Goal: Task Accomplishment & Management: Manage account settings

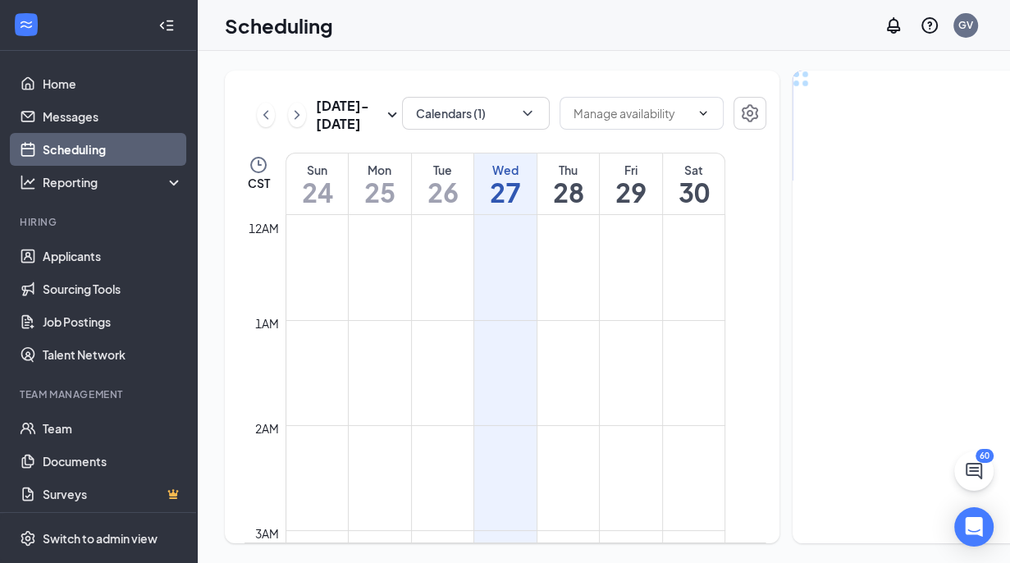
scroll to position [806, 0]
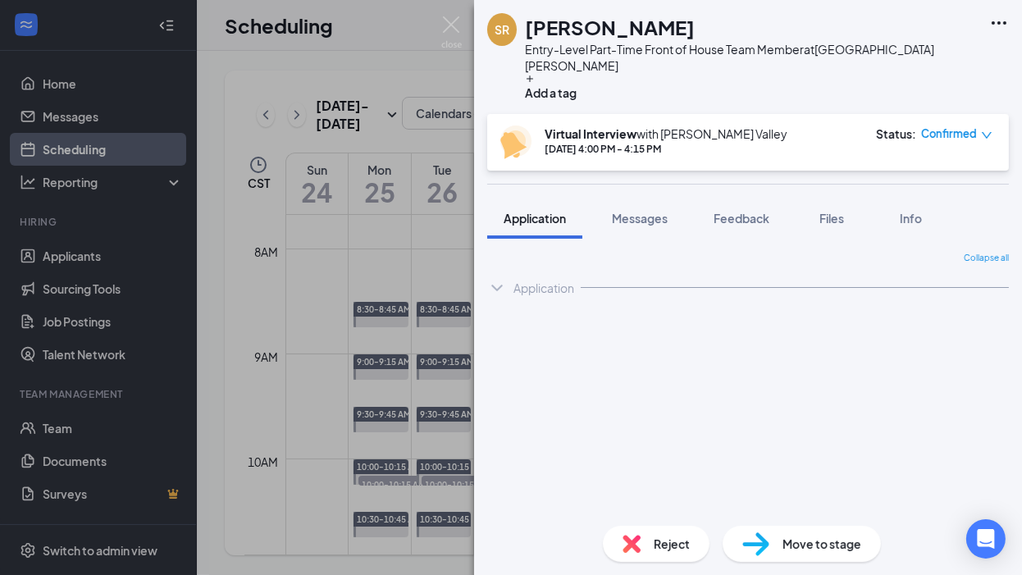
click at [418, 263] on div "SR [PERSON_NAME] Entry-Level Part-Time Front of House Team Member at [GEOGRAPHI…" at bounding box center [511, 287] width 1022 height 575
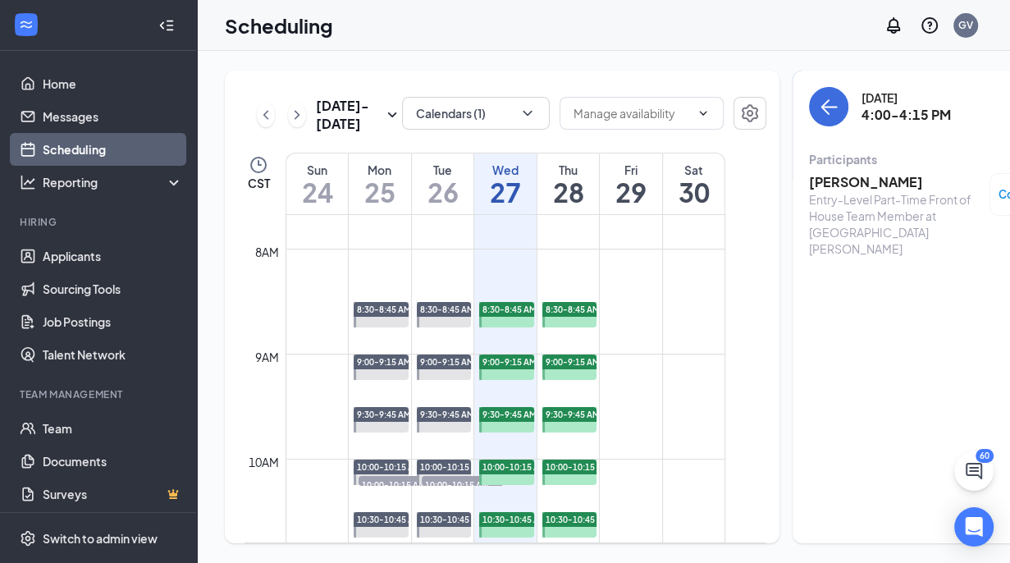
click at [504, 206] on h1 "27" at bounding box center [505, 192] width 62 height 28
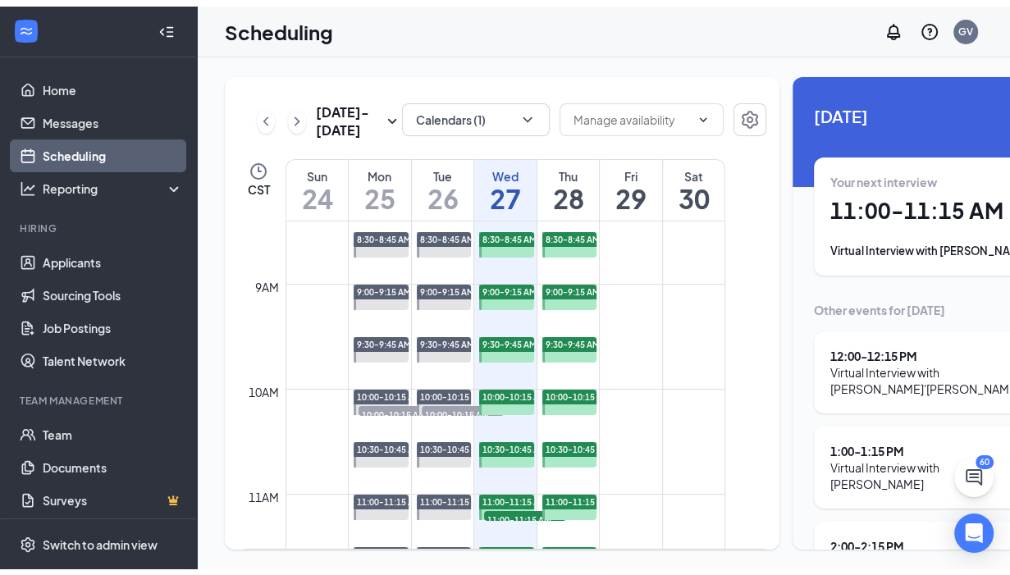
scroll to position [864, 0]
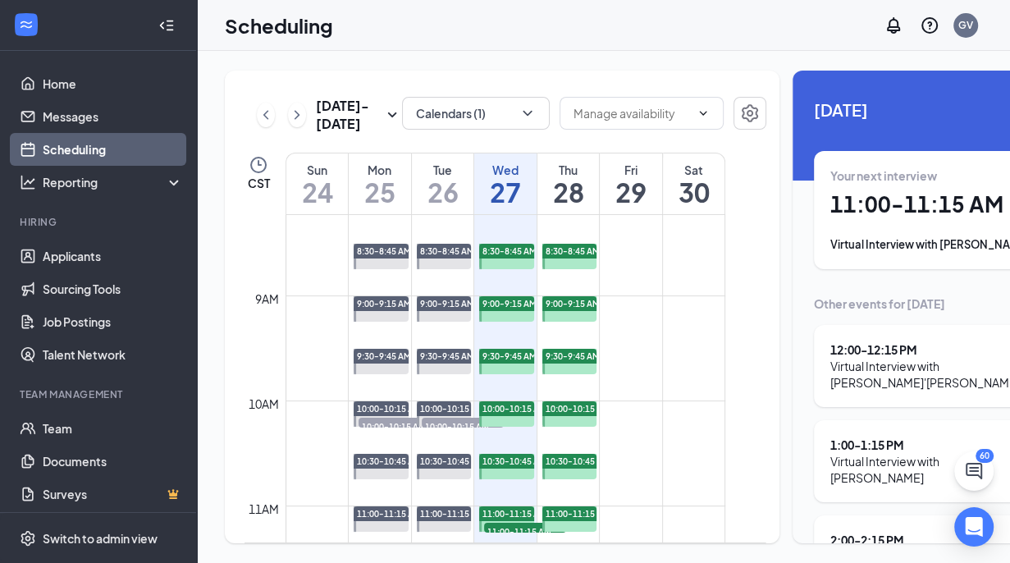
click at [716, 374] on td at bounding box center [505, 361] width 440 height 26
click at [82, 251] on link "Applicants" at bounding box center [113, 255] width 140 height 33
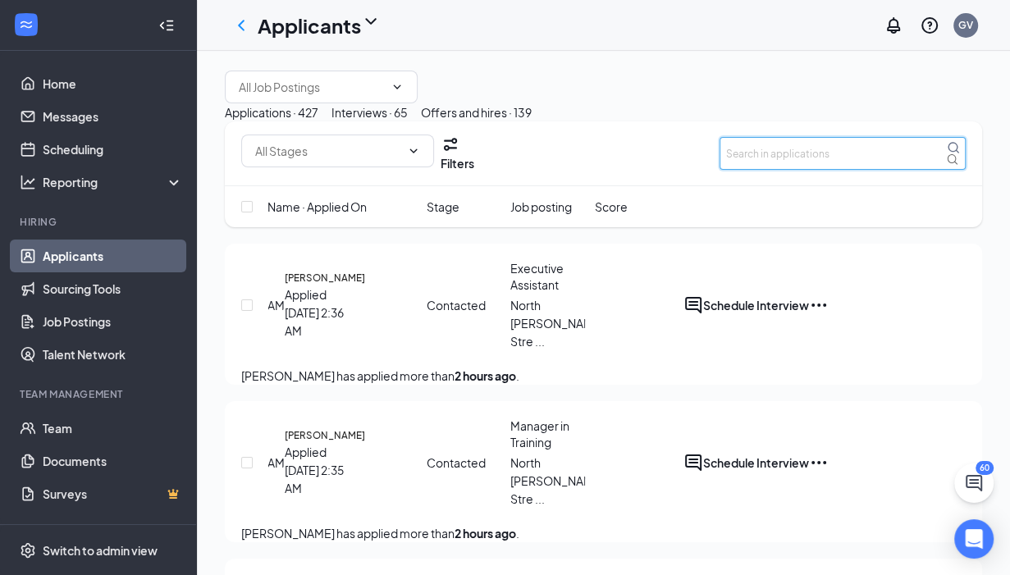
click at [758, 170] on input "text" at bounding box center [842, 153] width 246 height 33
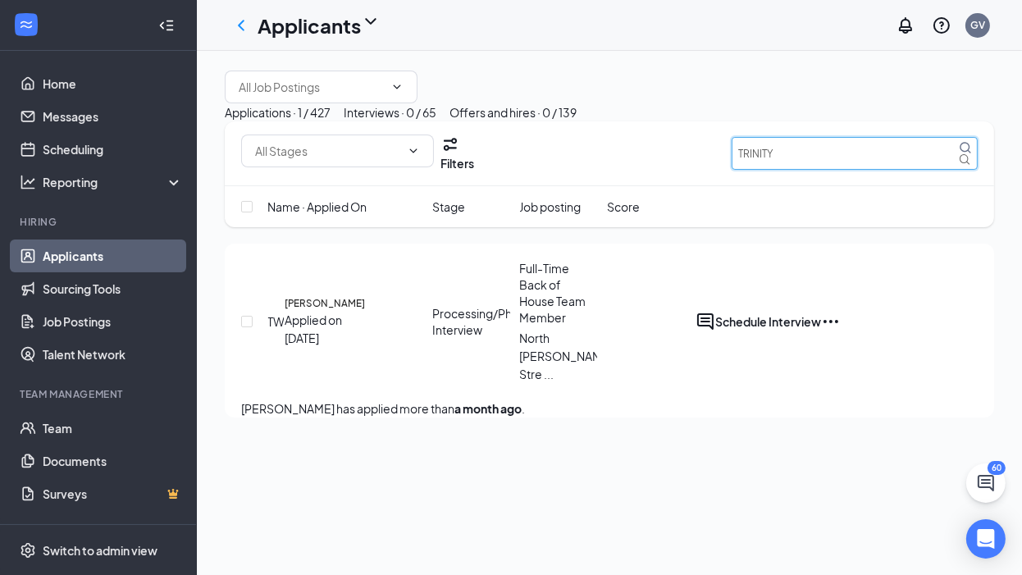
type input "TRINITY"
click at [436, 121] on div "Interviews · 0 / 65" at bounding box center [390, 112] width 93 height 18
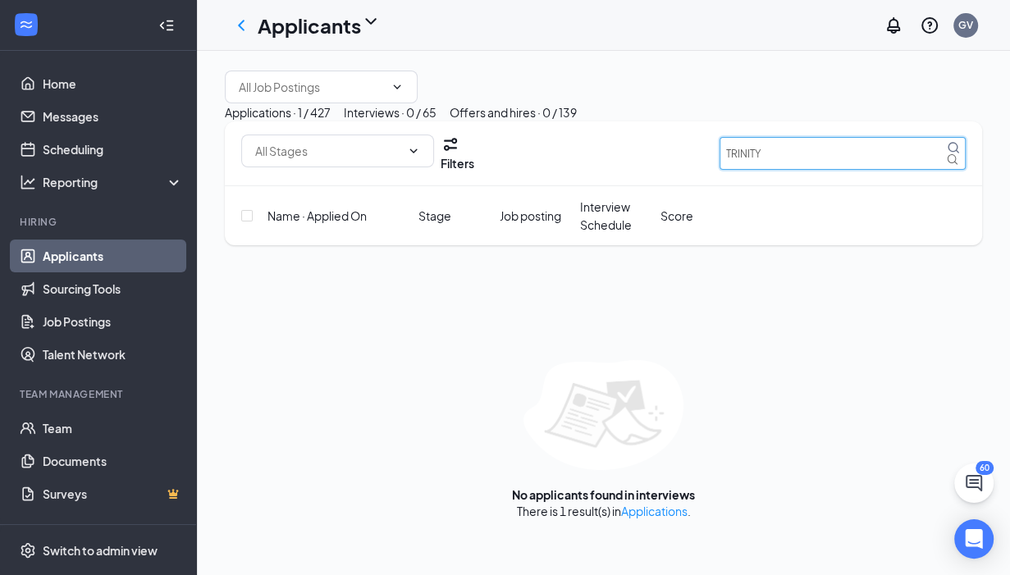
click at [783, 170] on input "TRINITY" at bounding box center [842, 153] width 246 height 33
click at [577, 121] on div "Offers and hires · 0 / 139" at bounding box center [512, 112] width 127 height 18
click at [763, 170] on input "TRINITY" at bounding box center [842, 153] width 246 height 33
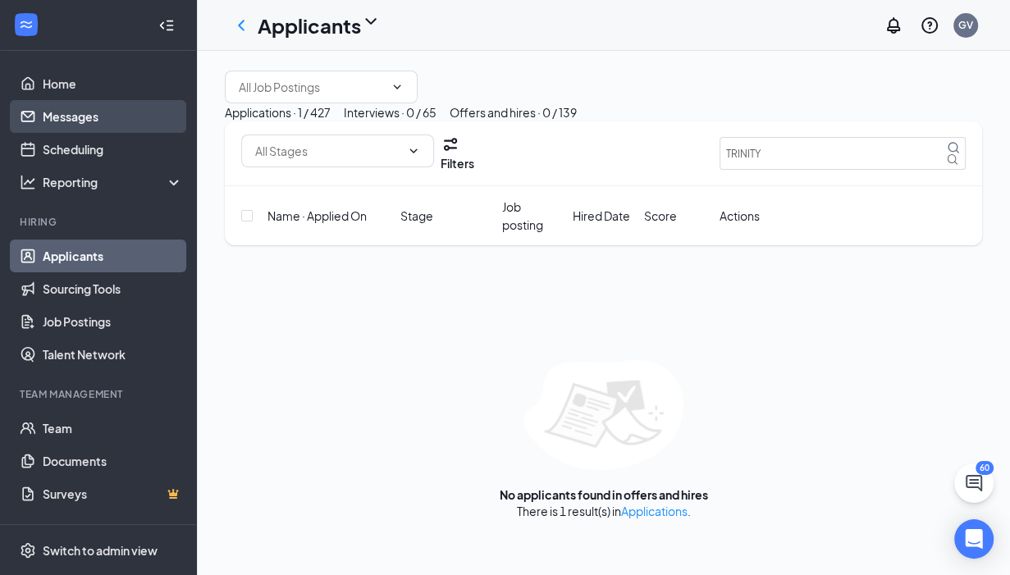
click at [95, 116] on link "Messages" at bounding box center [113, 116] width 140 height 33
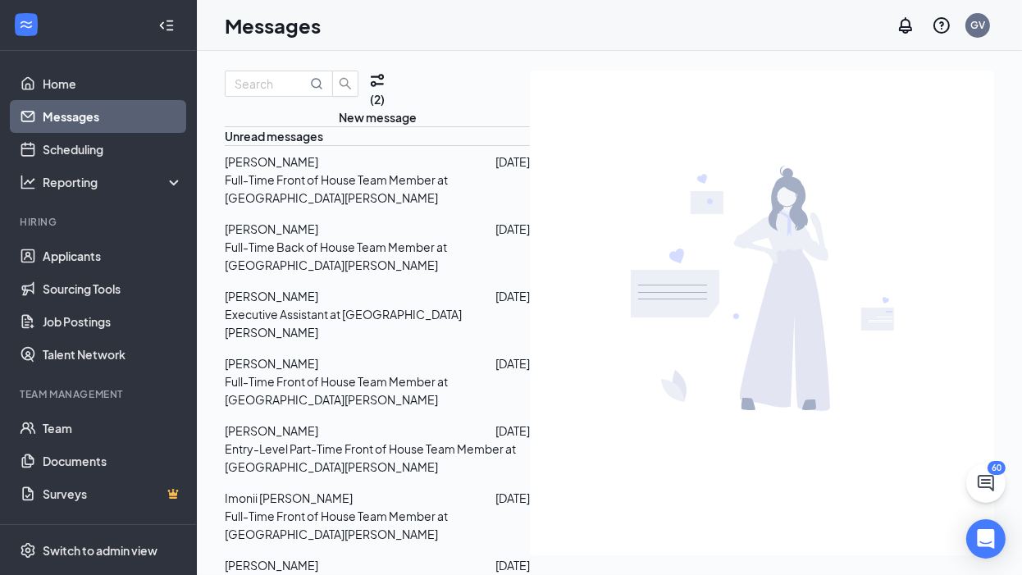
click at [317, 274] on p "Full-Time Back of House Team Member at [GEOGRAPHIC_DATA][PERSON_NAME]" at bounding box center [377, 256] width 305 height 36
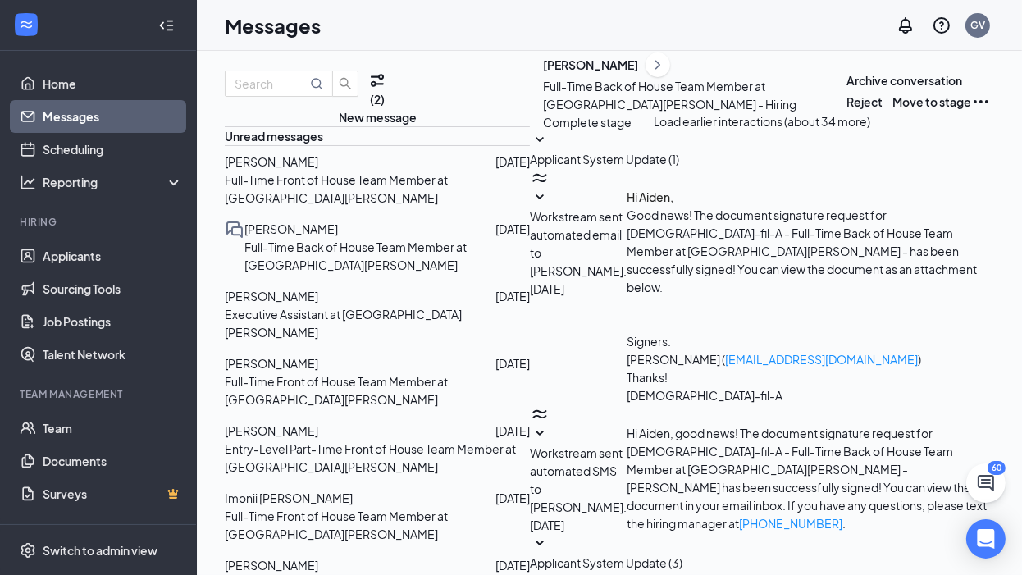
scroll to position [407, 0]
click at [359, 556] on div at bounding box center [406, 565] width 177 height 18
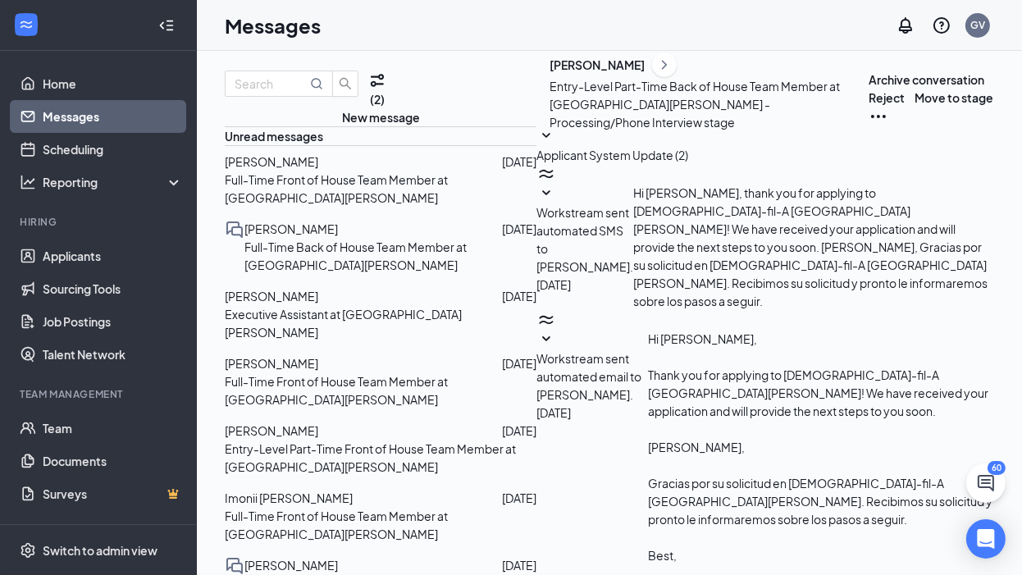
scroll to position [246, 0]
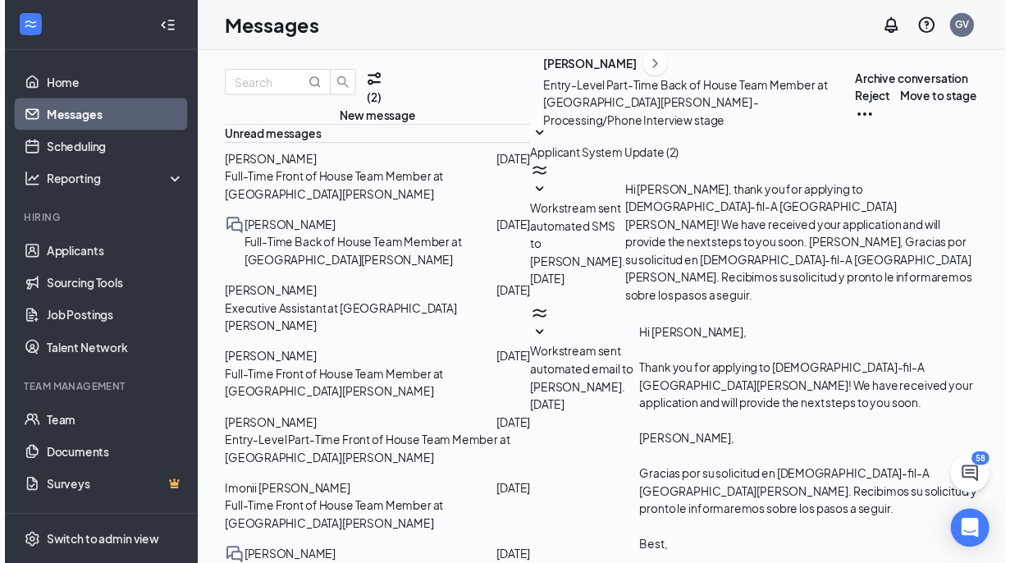
scroll to position [410, 0]
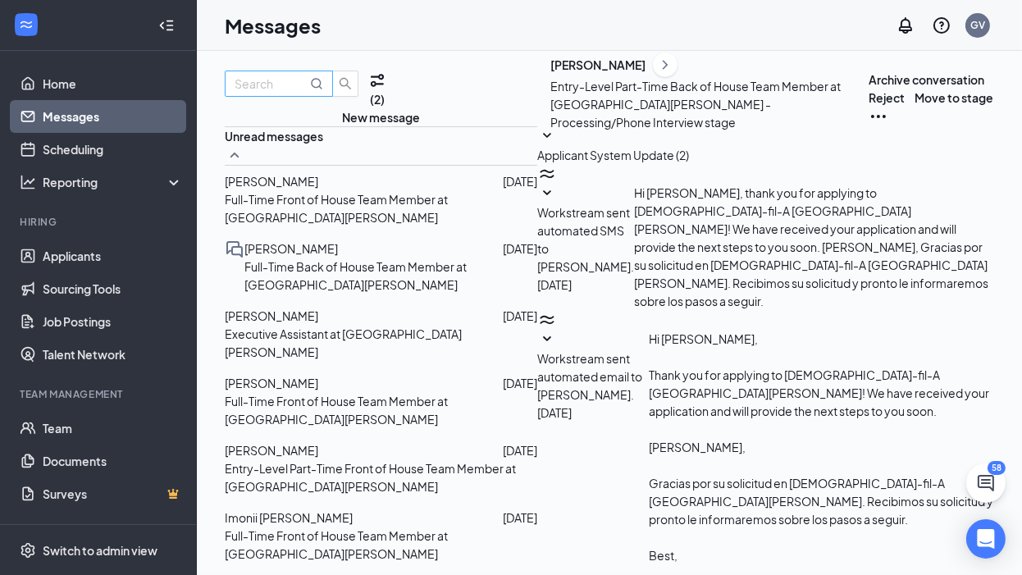
click at [262, 93] on input "text" at bounding box center [271, 84] width 72 height 18
type input "TRINITY"
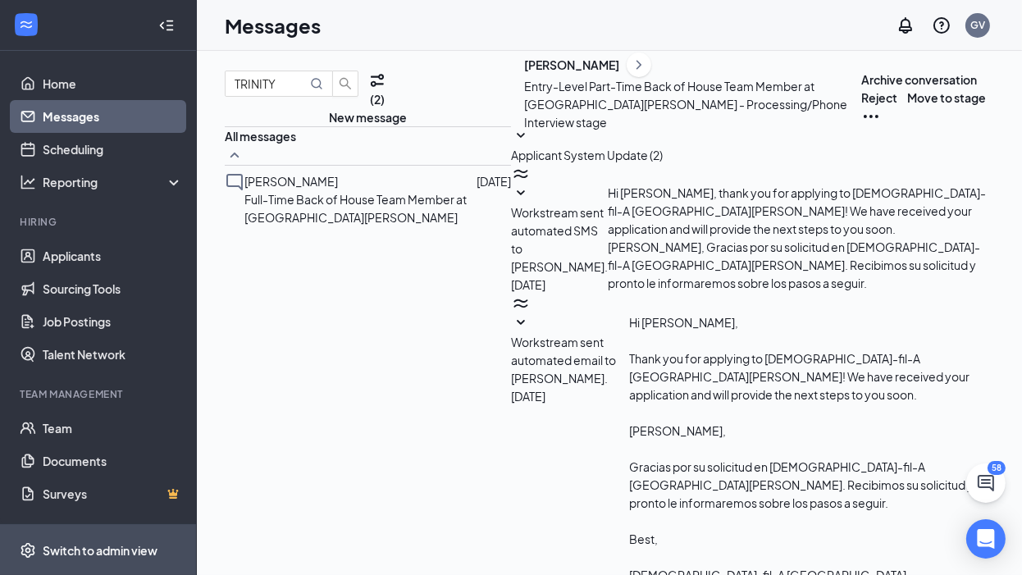
click at [126, 541] on span "Switch to admin view" at bounding box center [113, 550] width 140 height 50
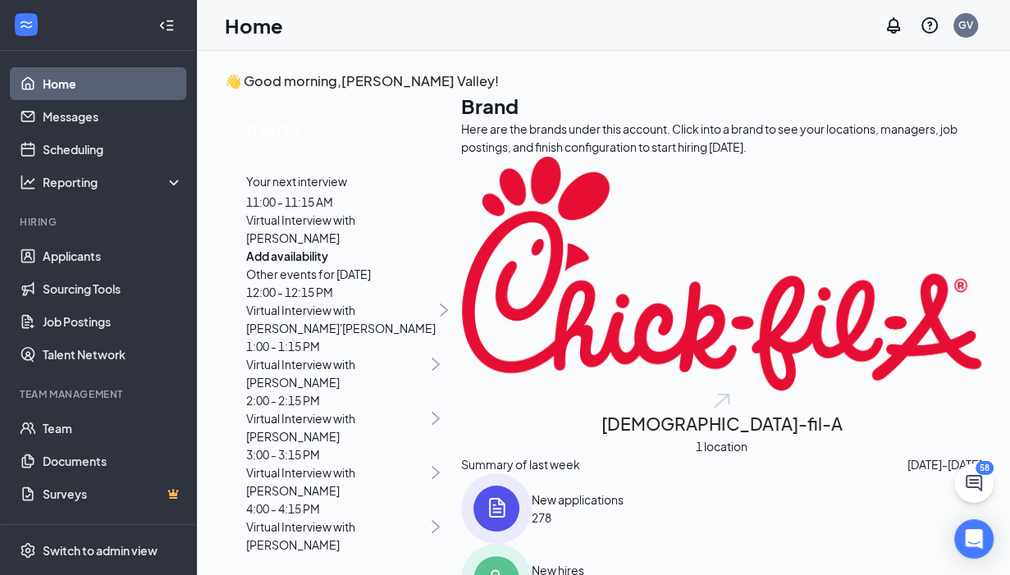
click at [509, 20] on div "Home GV" at bounding box center [603, 25] width 813 height 51
click at [76, 75] on link "Home" at bounding box center [113, 83] width 140 height 33
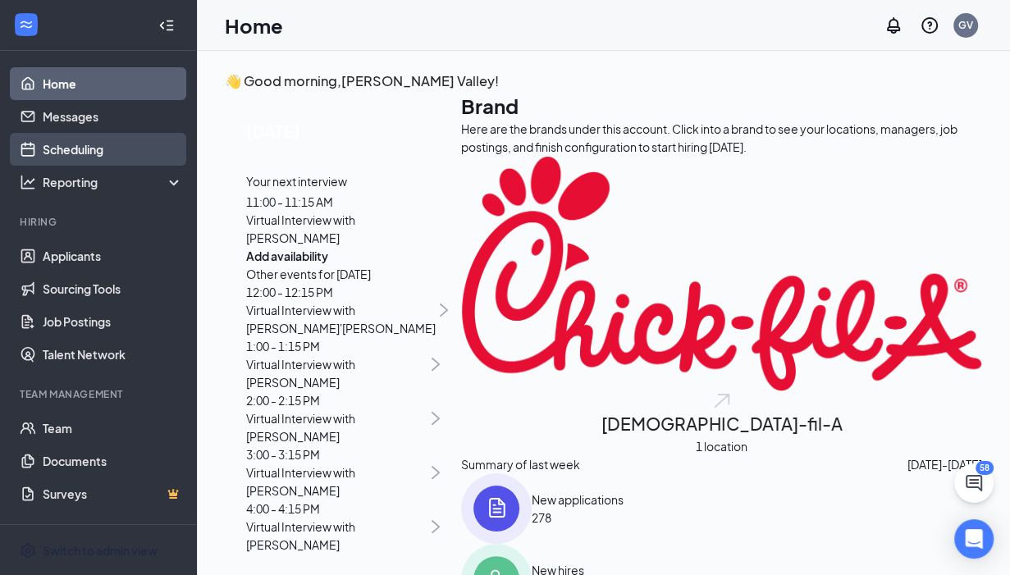
click at [72, 147] on link "Scheduling" at bounding box center [113, 149] width 140 height 33
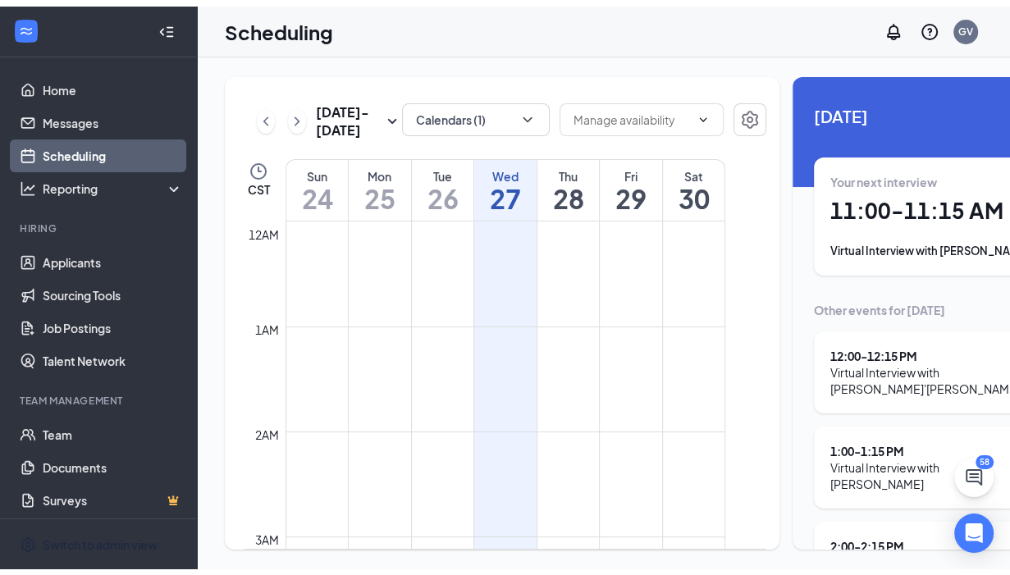
scroll to position [806, 0]
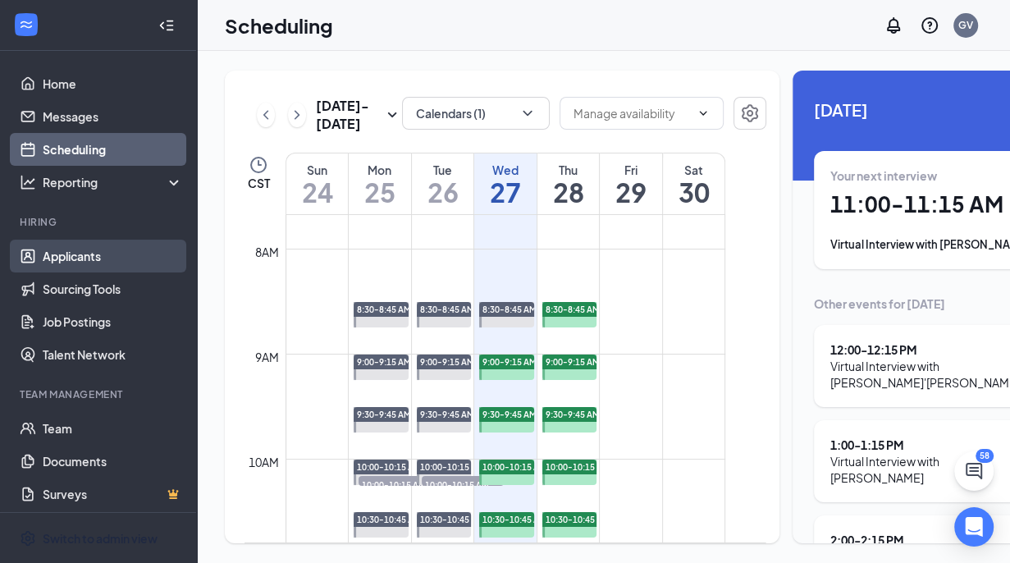
click at [86, 258] on link "Applicants" at bounding box center [113, 255] width 140 height 33
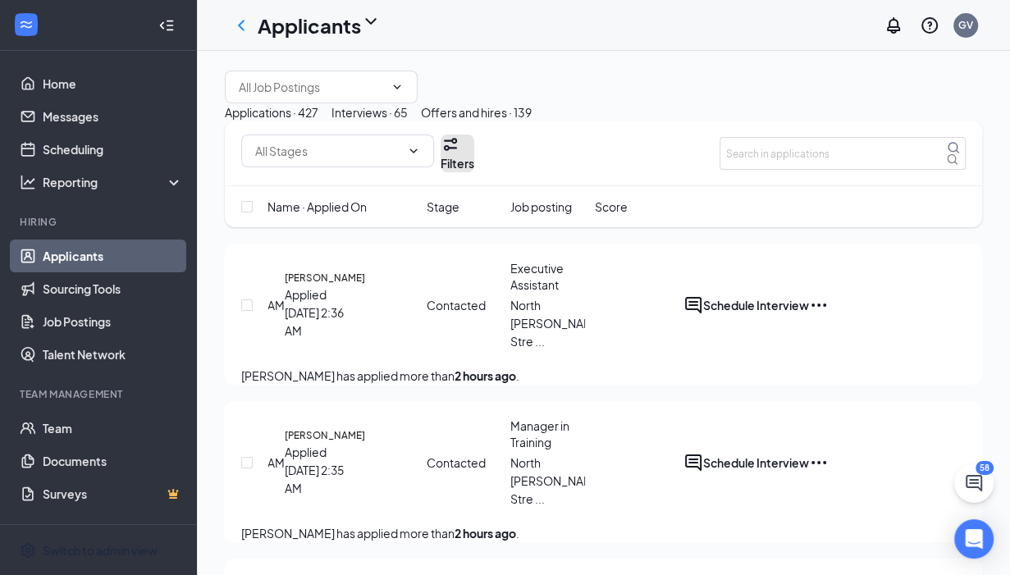
click at [474, 172] on button "Filters" at bounding box center [457, 154] width 34 height 38
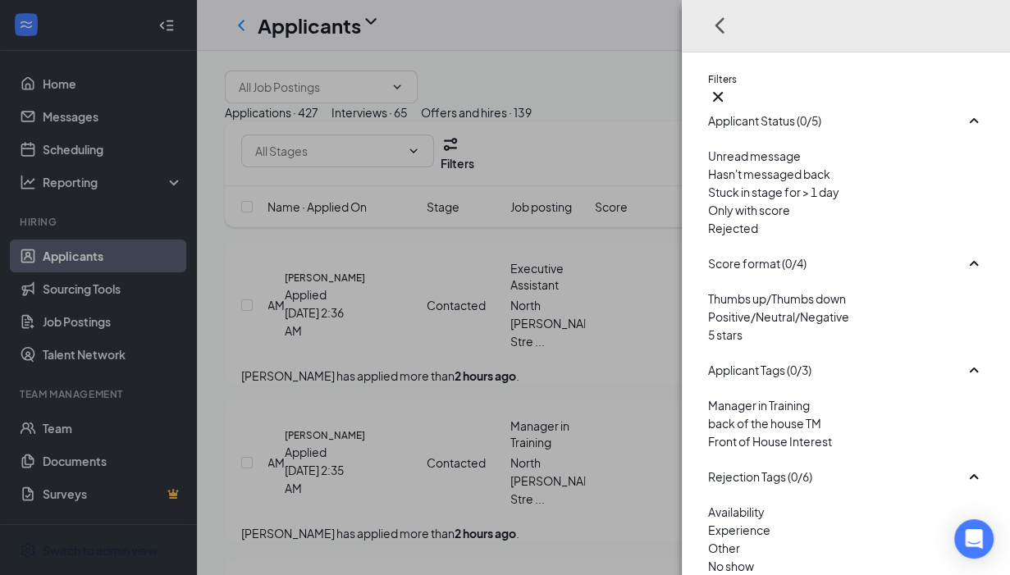
click at [709, 219] on div at bounding box center [846, 219] width 276 height 0
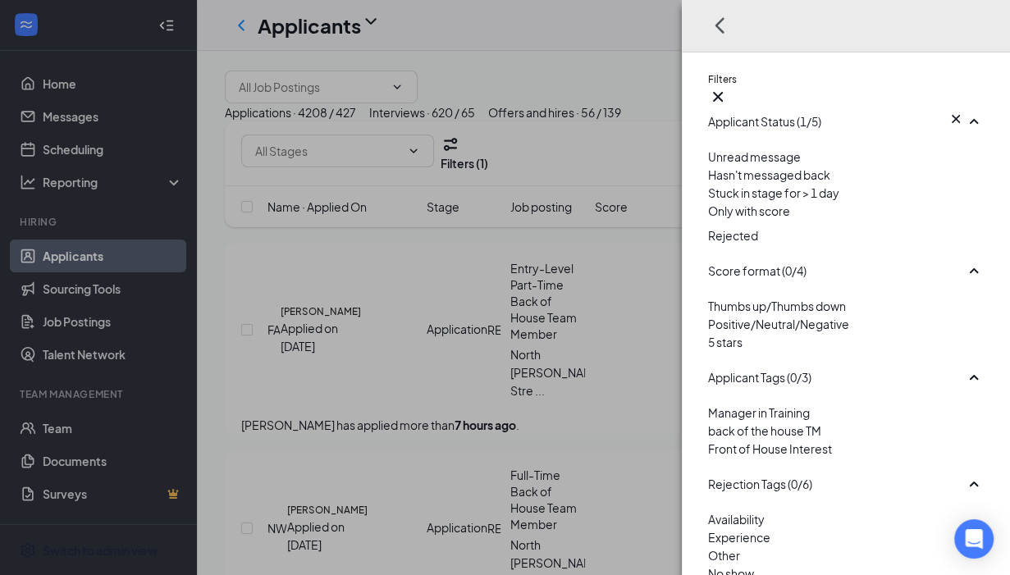
click at [587, 486] on div "Filters Applicant Status (1/5) Unread message Hasn't messaged back Stuck in sta…" at bounding box center [505, 287] width 1010 height 575
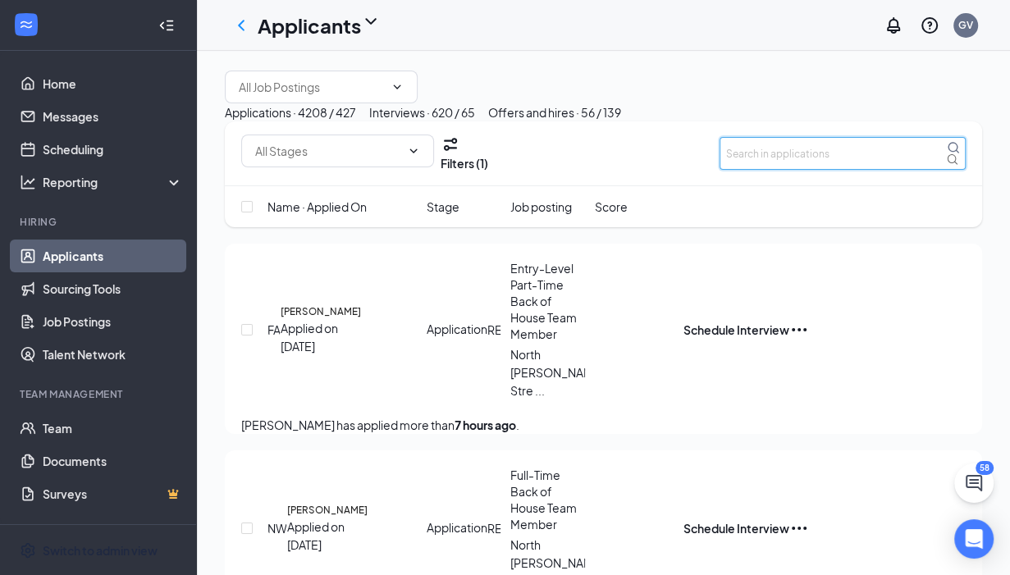
click at [778, 170] on input "text" at bounding box center [842, 153] width 246 height 33
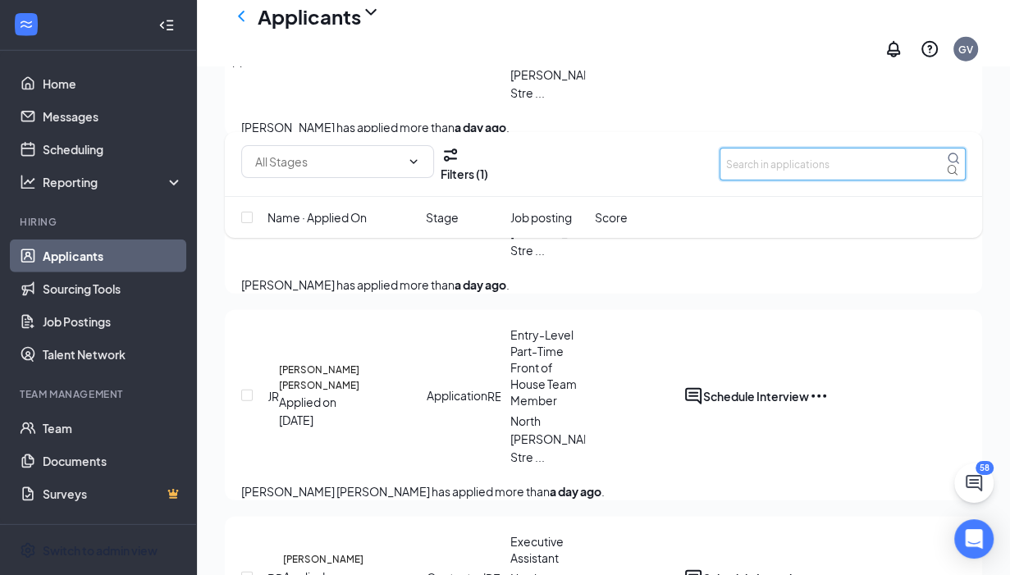
scroll to position [3209, 0]
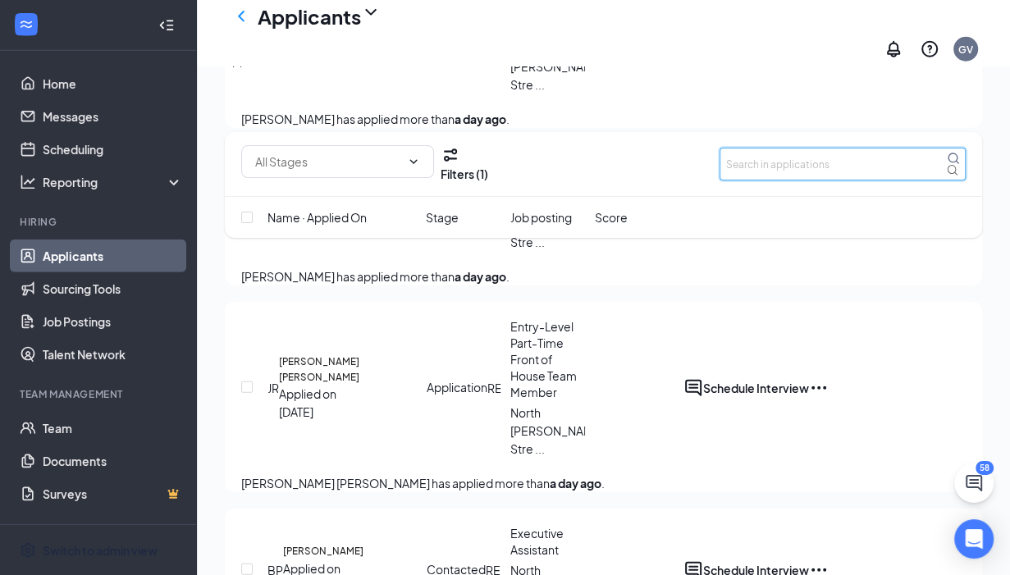
click at [742, 158] on input "text" at bounding box center [842, 164] width 246 height 33
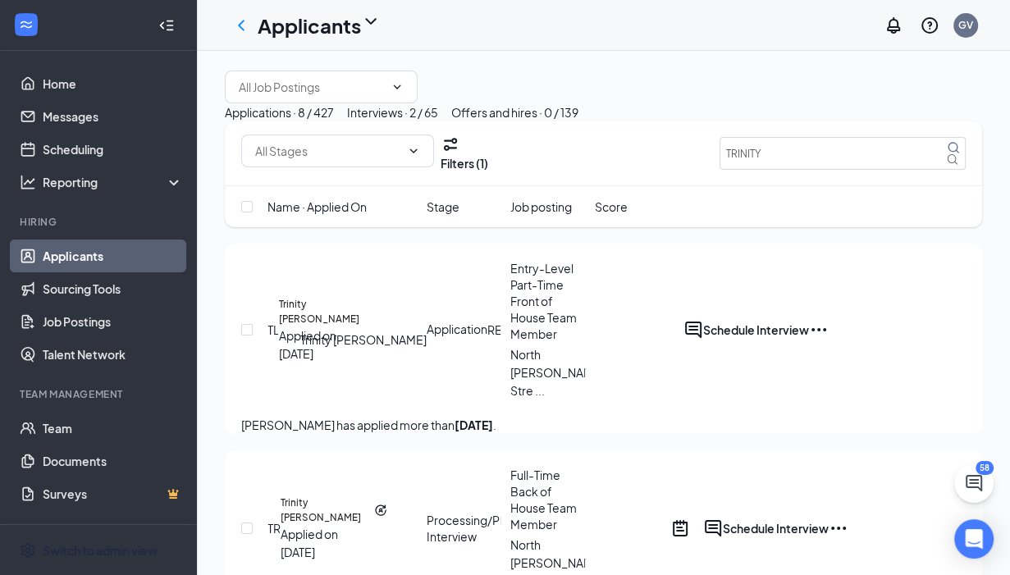
click at [327, 363] on div "Applied on [DATE]" at bounding box center [316, 344] width 75 height 36
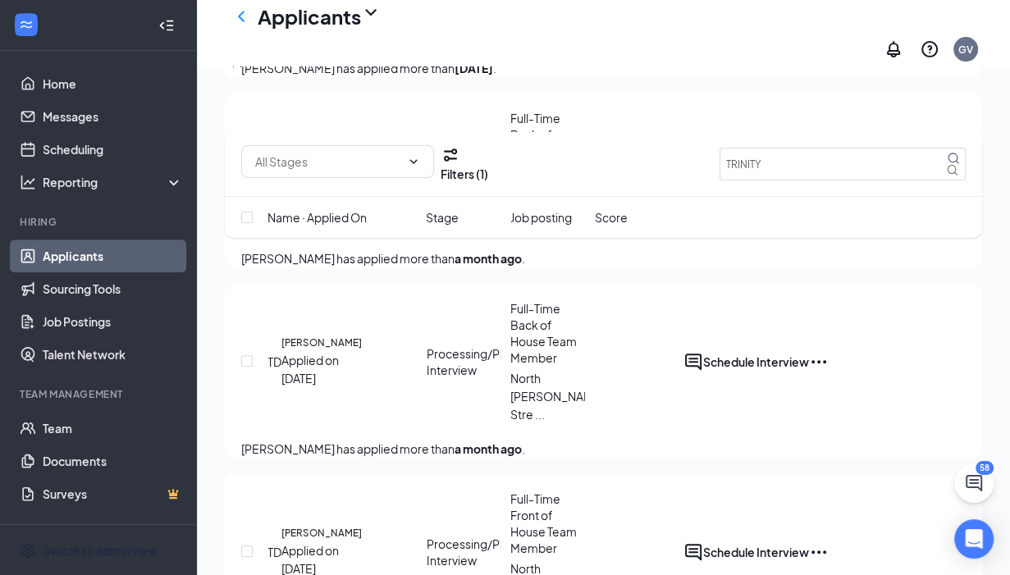
scroll to position [431, 0]
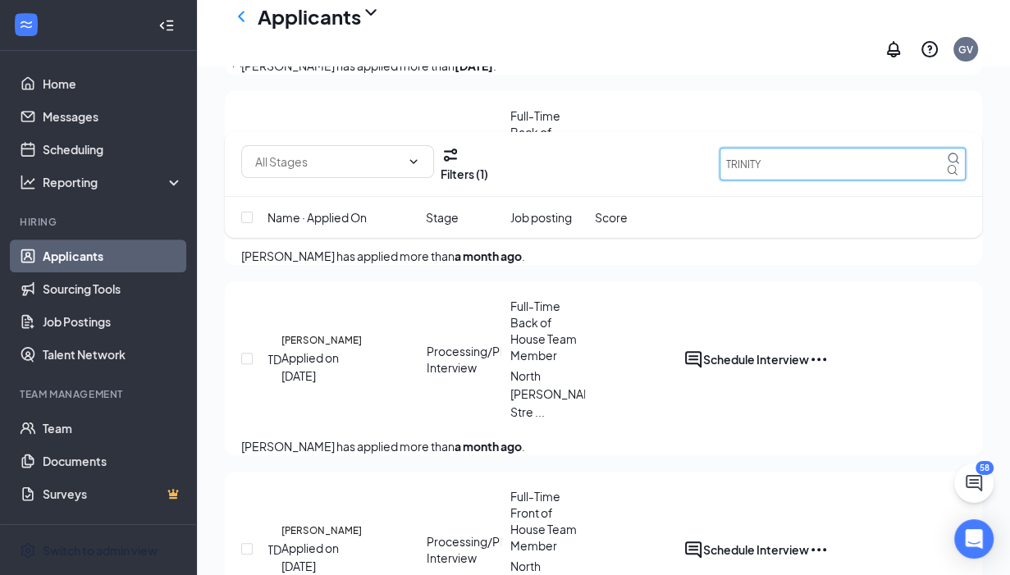
click at [804, 162] on input "TRINITY" at bounding box center [842, 164] width 246 height 33
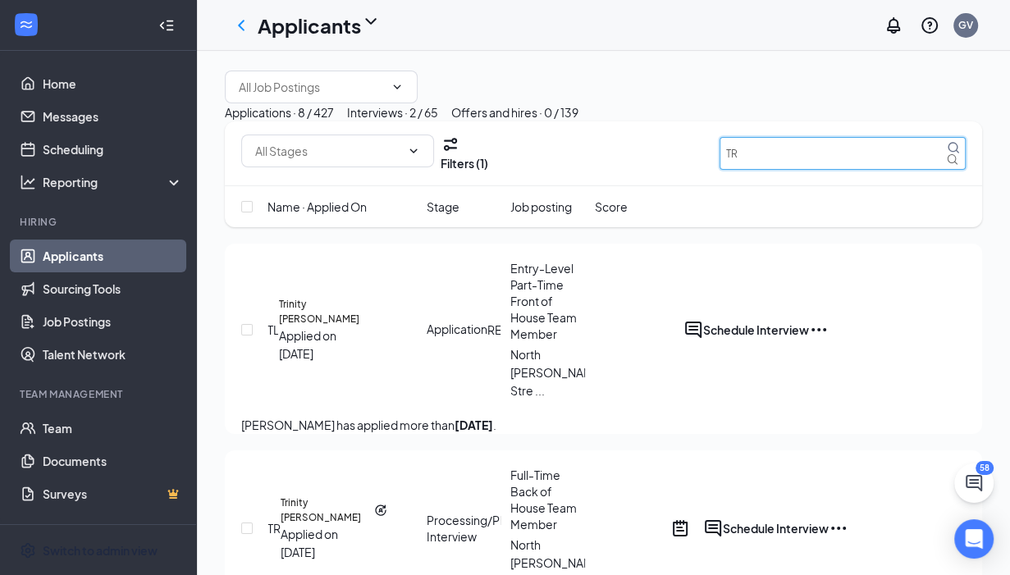
type input "T"
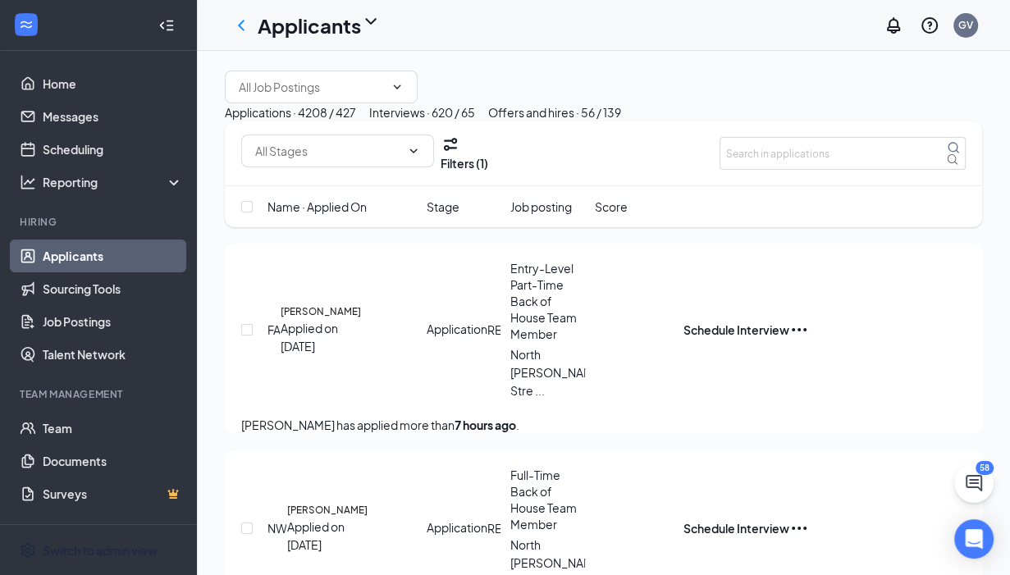
click at [475, 121] on div "Interviews · 620 / 65" at bounding box center [422, 112] width 106 height 18
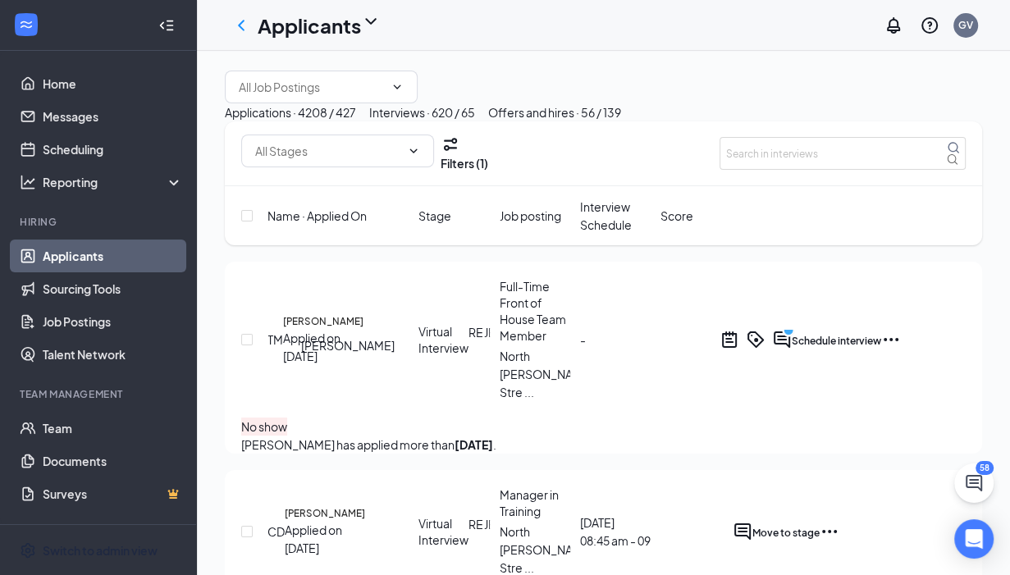
click at [311, 329] on h5 "[PERSON_NAME]" at bounding box center [323, 321] width 80 height 15
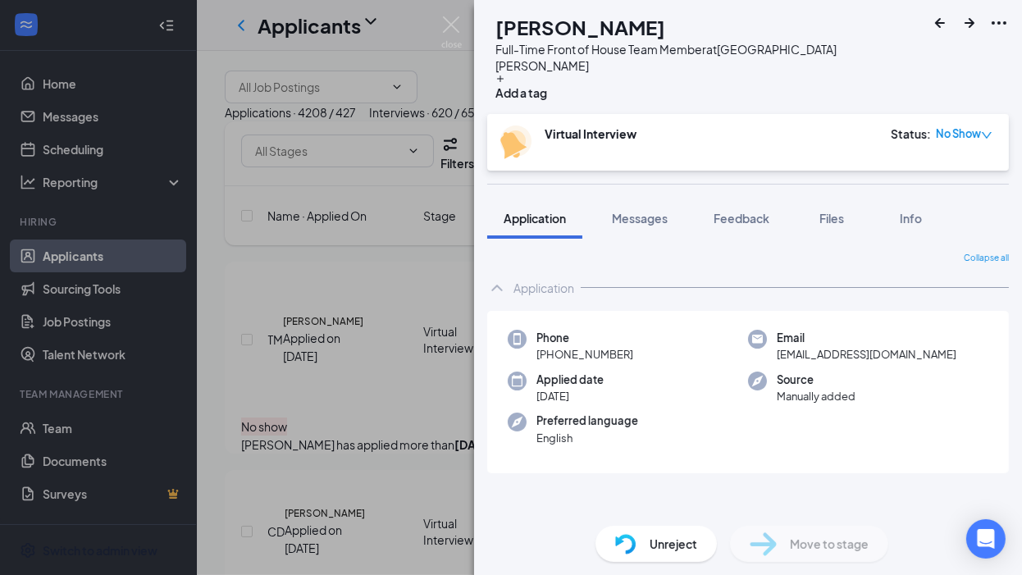
click at [360, 185] on div "TM [PERSON_NAME] Full-Time Front of House Team Member at [GEOGRAPHIC_DATA][PERS…" at bounding box center [511, 287] width 1022 height 575
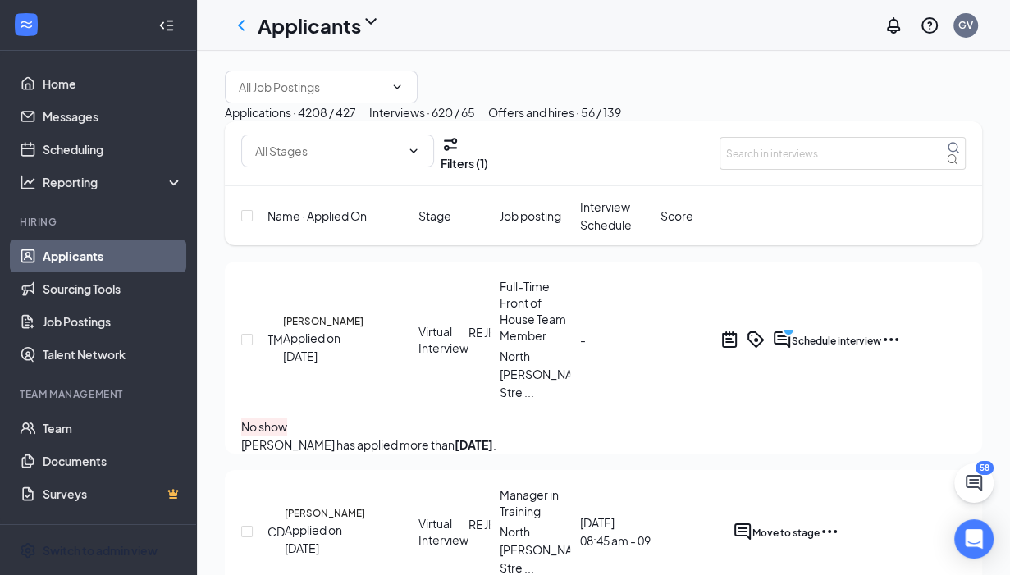
click at [319, 121] on div "Applications · 4208 / 427" at bounding box center [290, 112] width 131 height 18
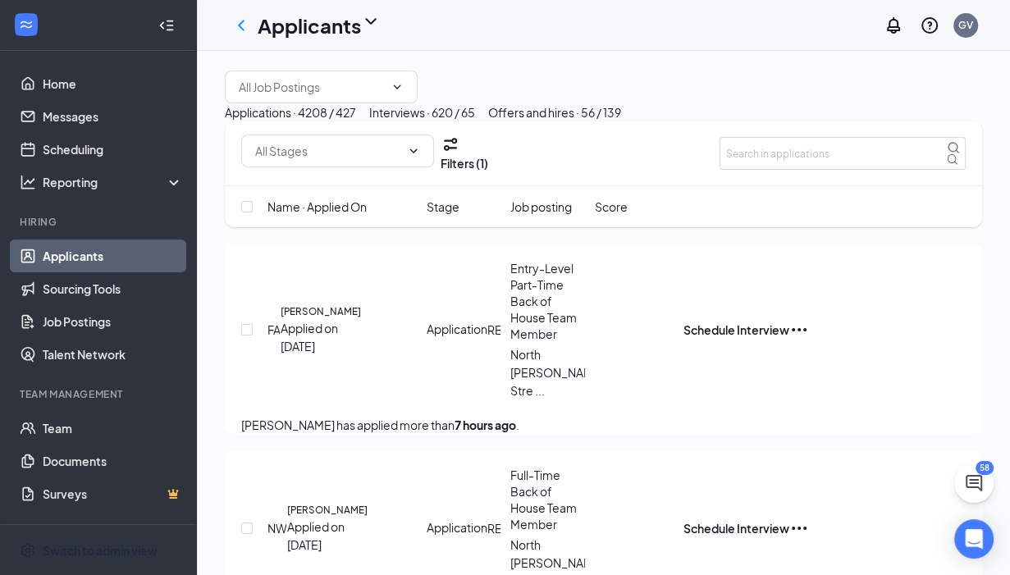
click at [475, 121] on div "Interviews · 620 / 65" at bounding box center [422, 112] width 106 height 18
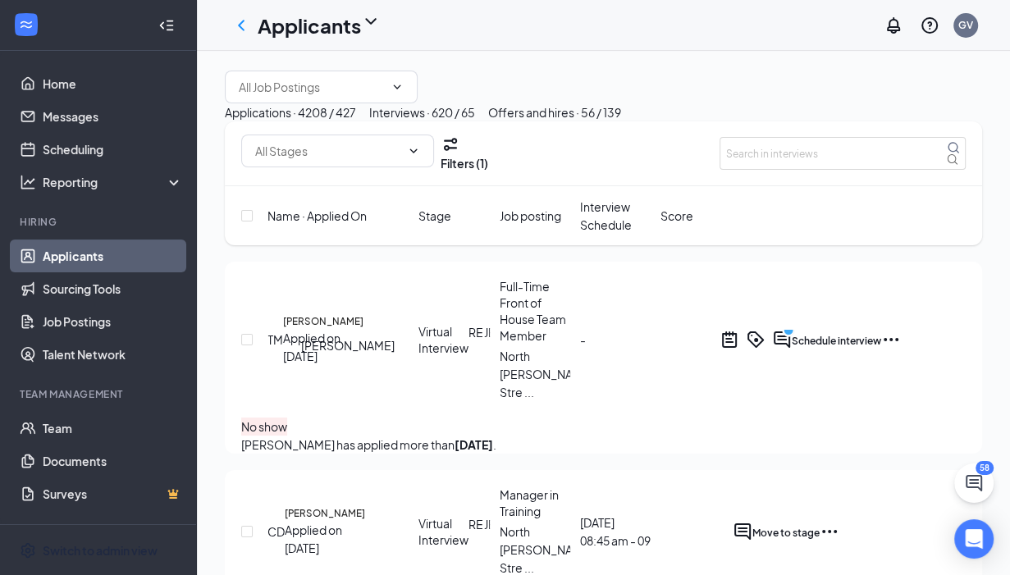
click at [323, 329] on h5 "[PERSON_NAME]" at bounding box center [323, 321] width 80 height 15
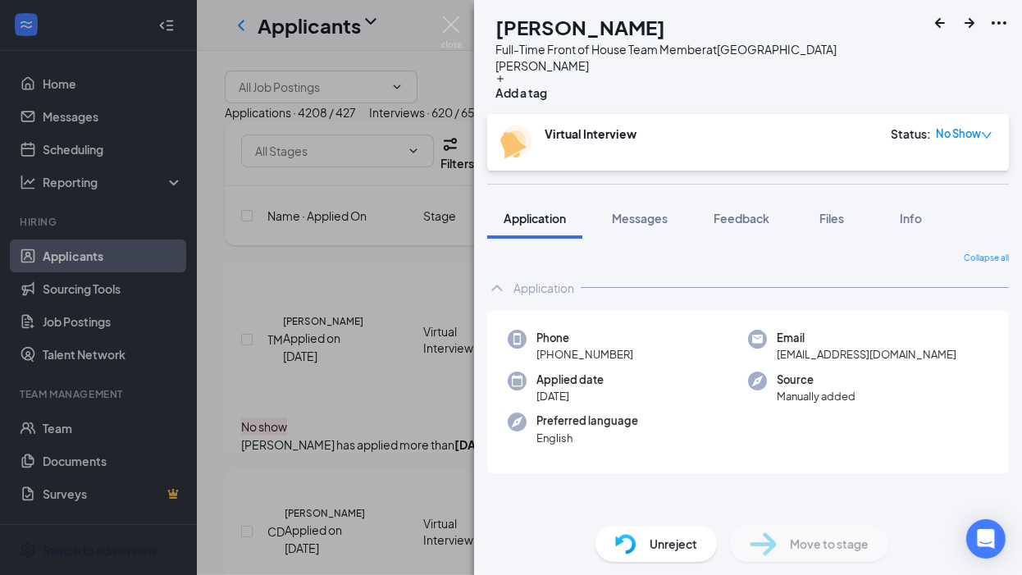
click at [645, 550] on div "Unreject" at bounding box center [655, 544] width 121 height 36
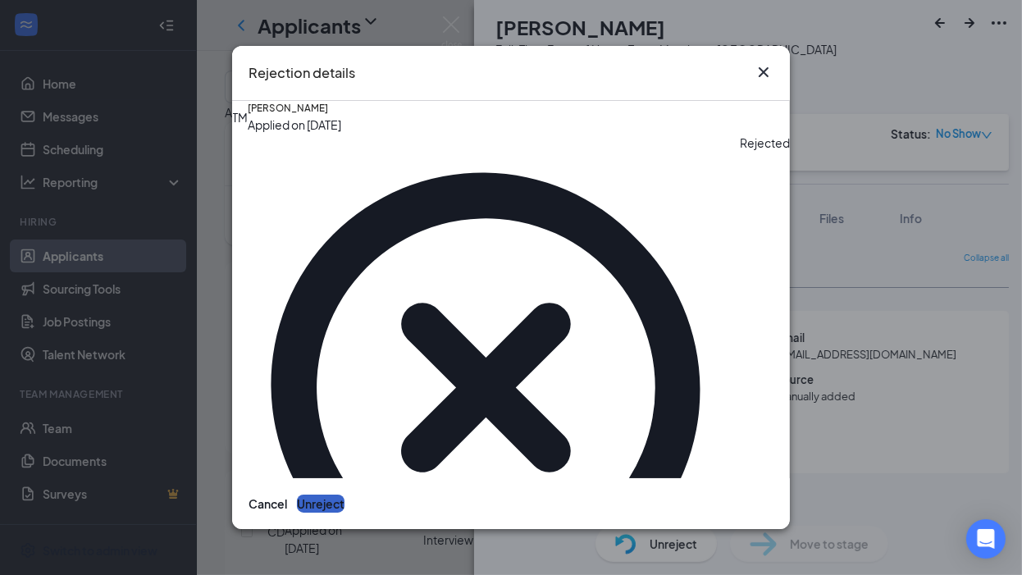
click at [344, 495] on button "Unreject" at bounding box center [321, 504] width 48 height 18
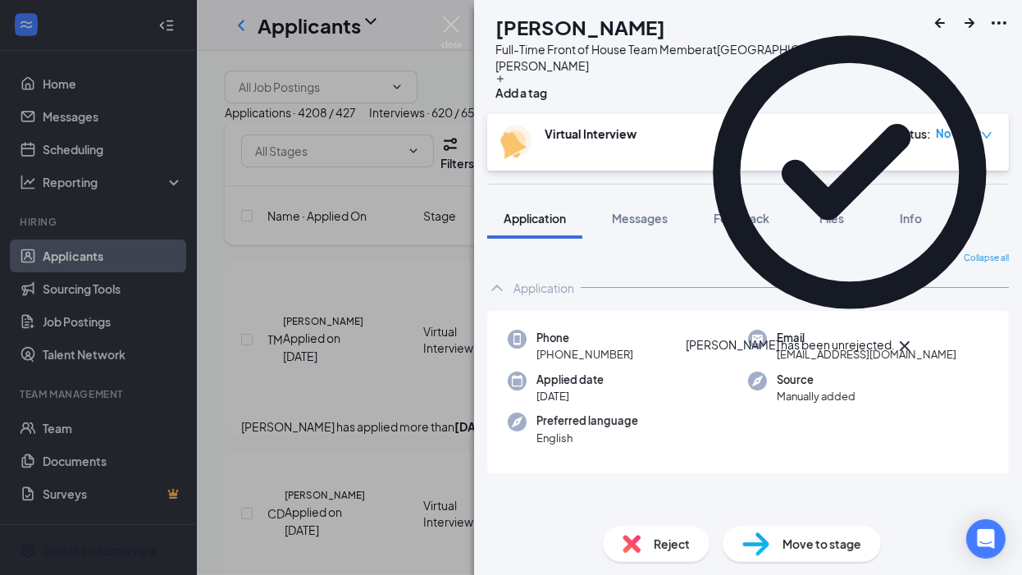
click at [381, 352] on div "TM [PERSON_NAME] Full-Time Front of House Team Member at [GEOGRAPHIC_DATA][PERS…" at bounding box center [511, 287] width 1022 height 575
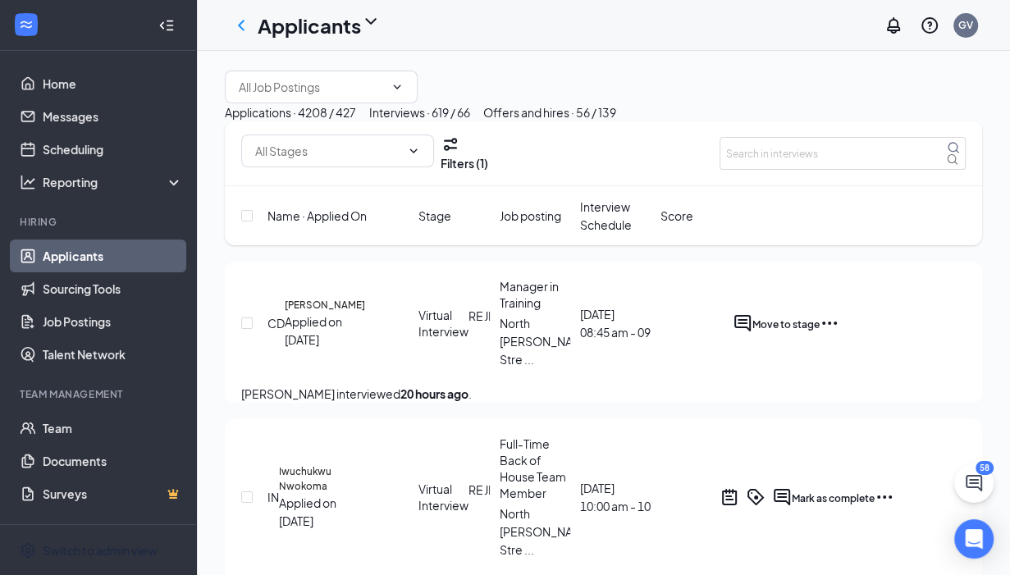
click at [112, 257] on link "Applicants" at bounding box center [113, 255] width 140 height 33
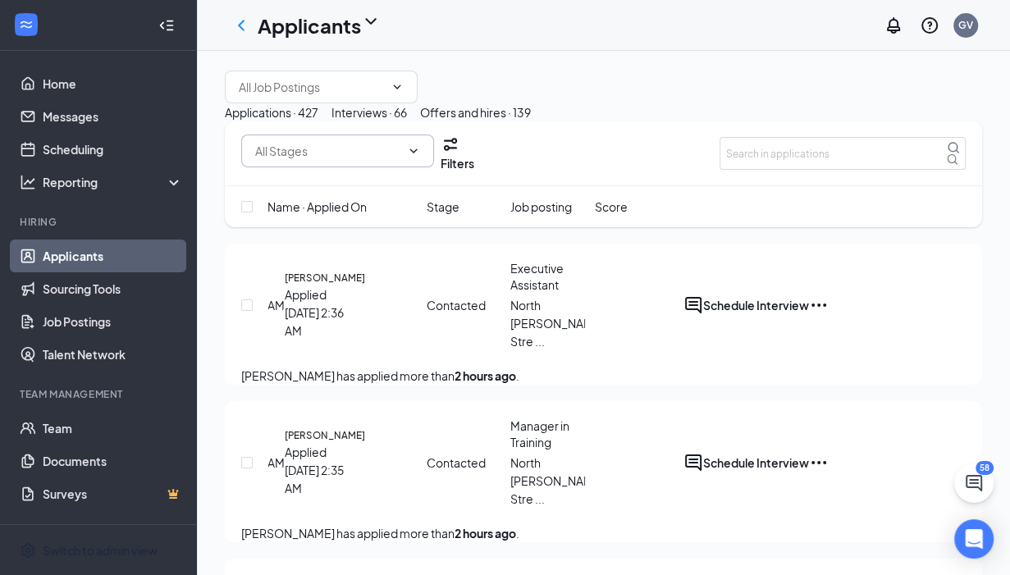
click at [378, 160] on input "text" at bounding box center [327, 151] width 145 height 18
click at [331, 285] on div "Processing/Phone Interview (373)" at bounding box center [330, 276] width 180 height 18
type input "Processing/Phone Interview (373)"
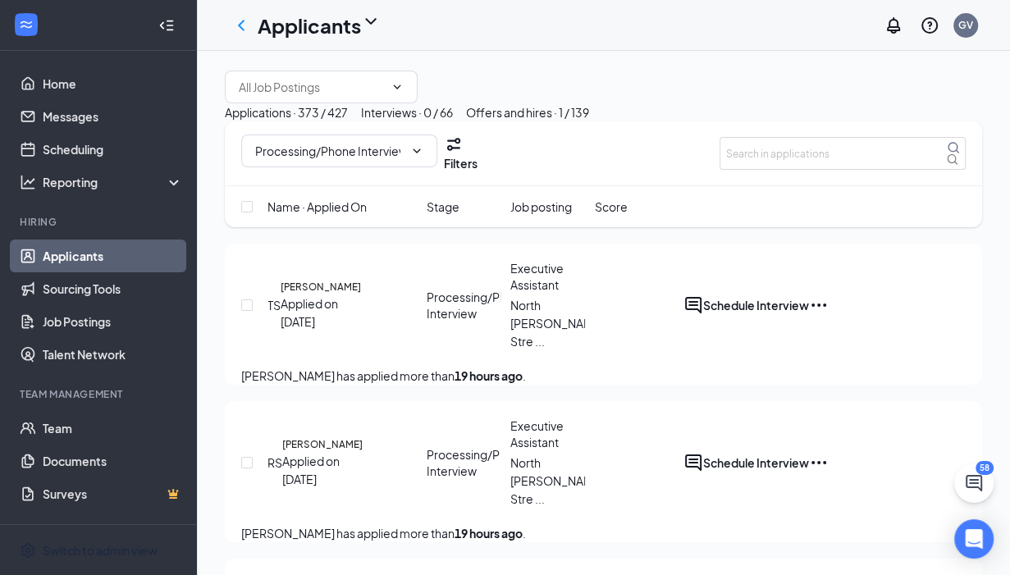
click at [453, 121] on div "Interviews · 0 / 66" at bounding box center [407, 112] width 92 height 18
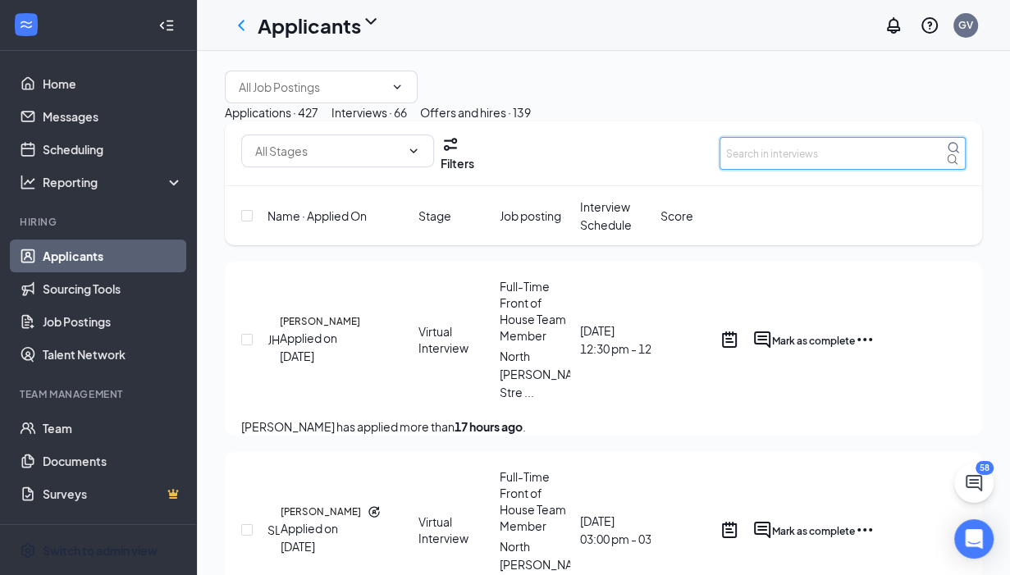
click at [764, 170] on input "text" at bounding box center [842, 153] width 246 height 33
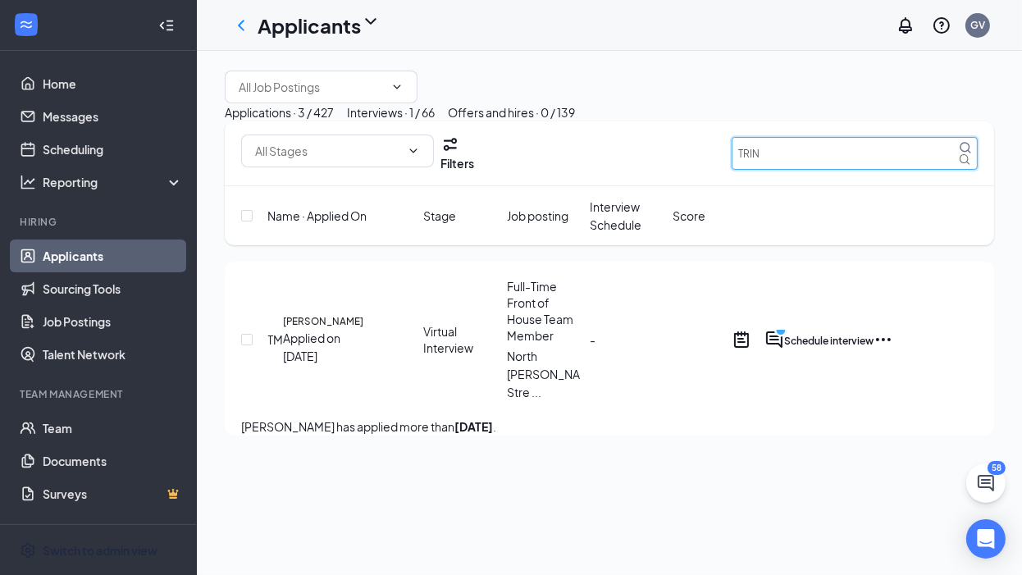
type input "TRIN"
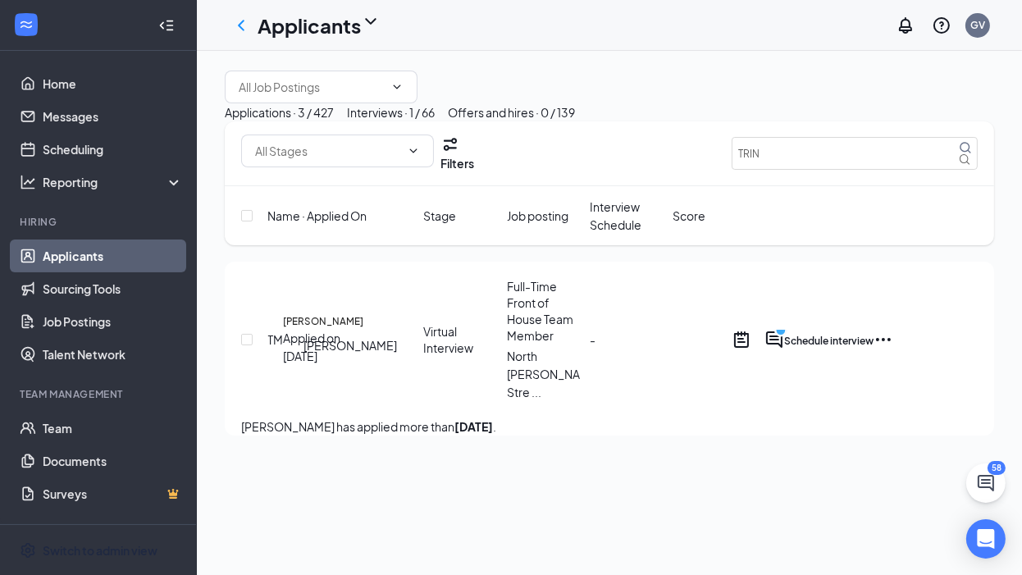
click at [331, 329] on h5 "[PERSON_NAME]" at bounding box center [323, 321] width 80 height 15
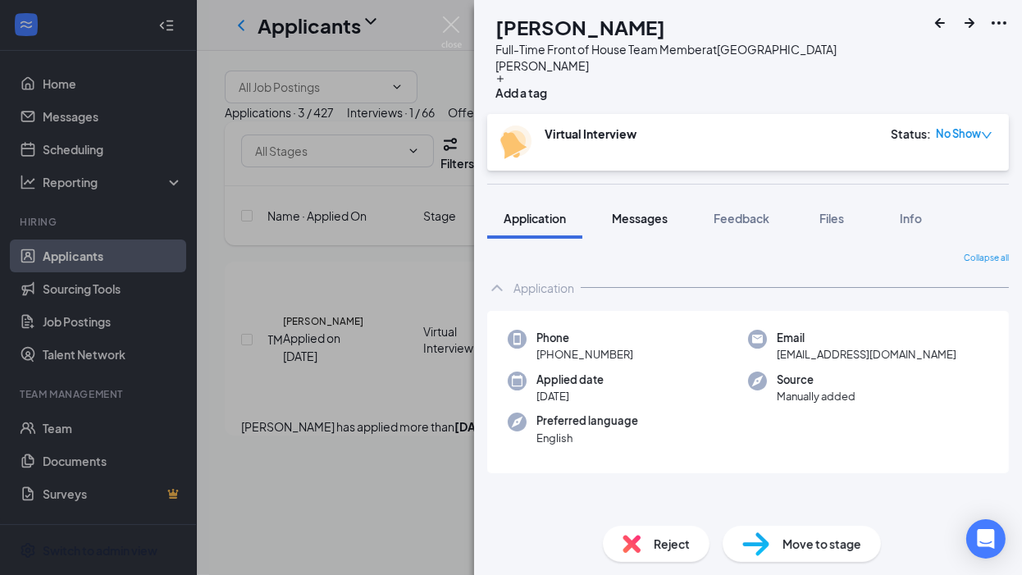
click at [642, 211] on span "Messages" at bounding box center [640, 218] width 56 height 15
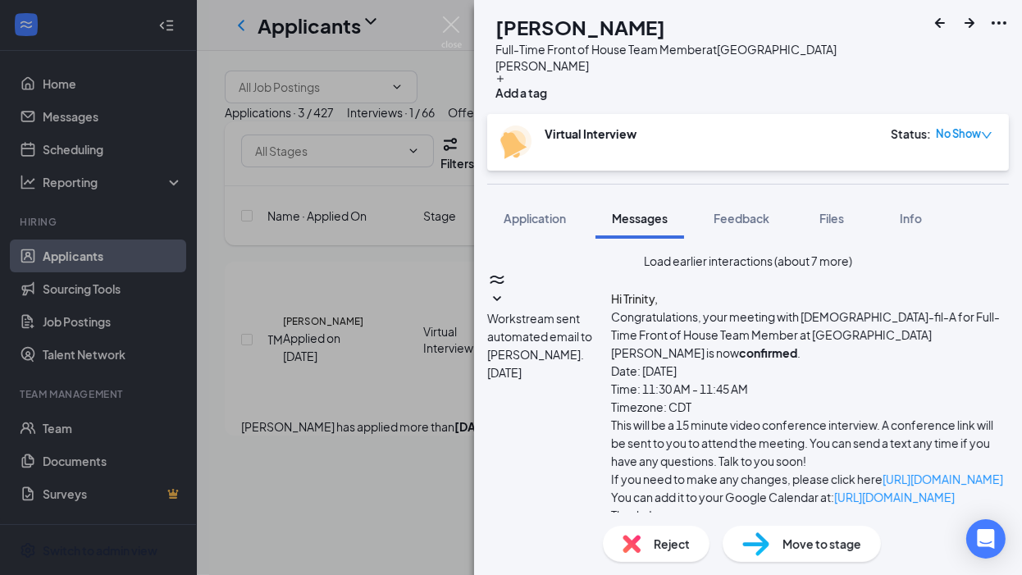
scroll to position [828, 0]
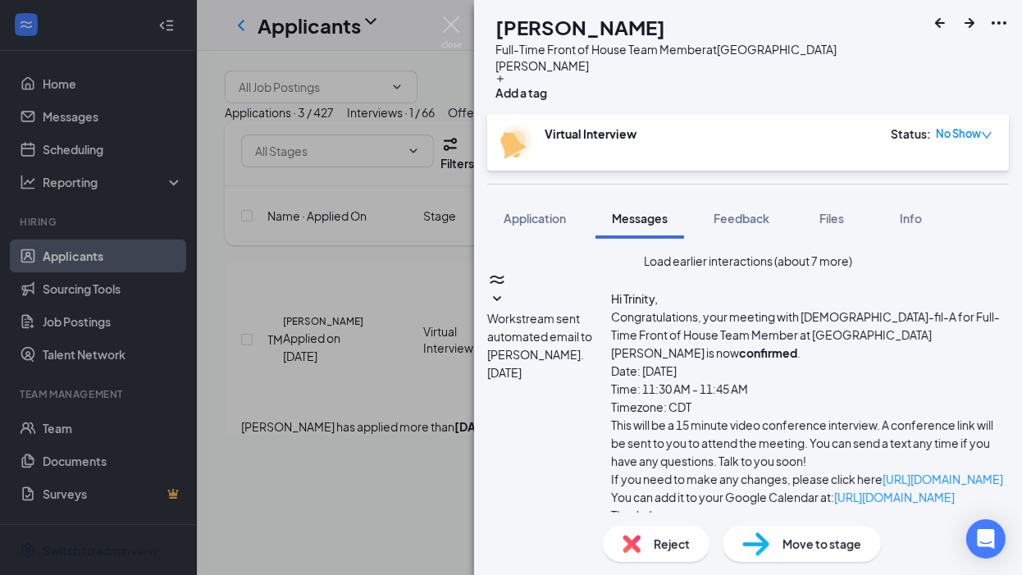
click at [386, 509] on div "TM [PERSON_NAME] Full-Time Front of House Team Member at [GEOGRAPHIC_DATA][PERS…" at bounding box center [511, 287] width 1022 height 575
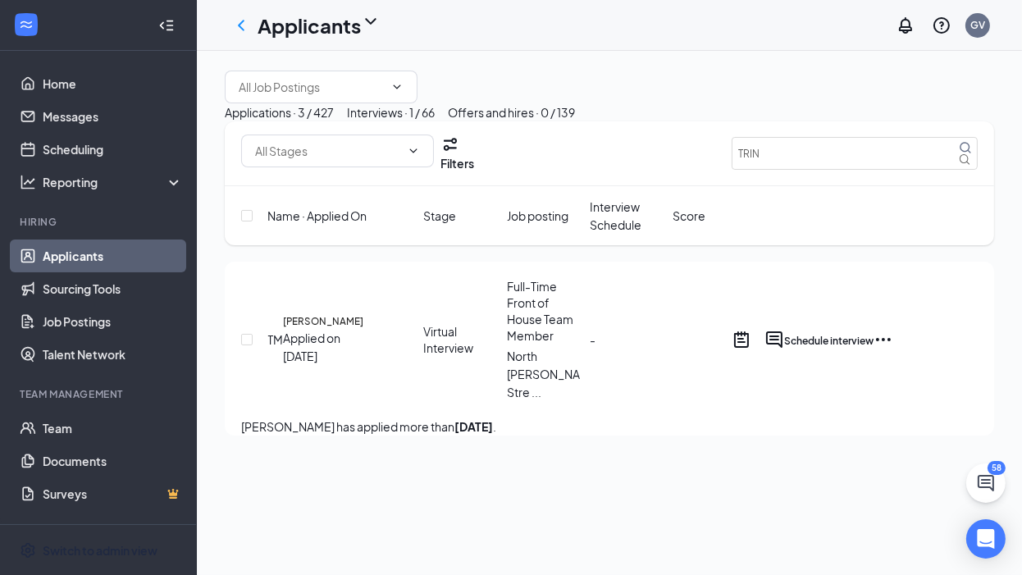
click at [119, 262] on link "Applicants" at bounding box center [113, 255] width 140 height 33
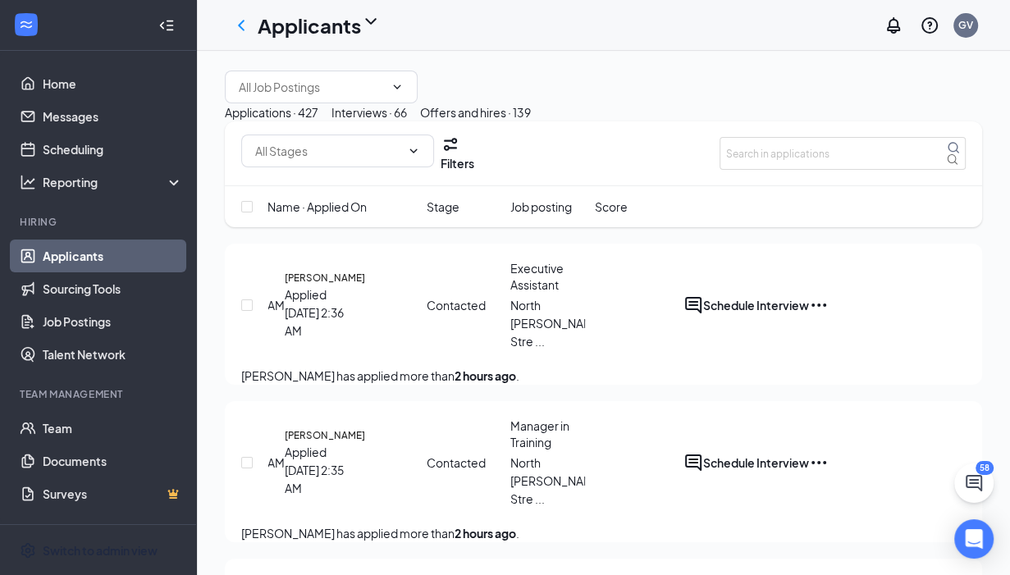
click at [318, 121] on div "Applications · 427" at bounding box center [272, 112] width 94 height 18
click at [407, 121] on div "Interviews · 66" at bounding box center [368, 112] width 75 height 18
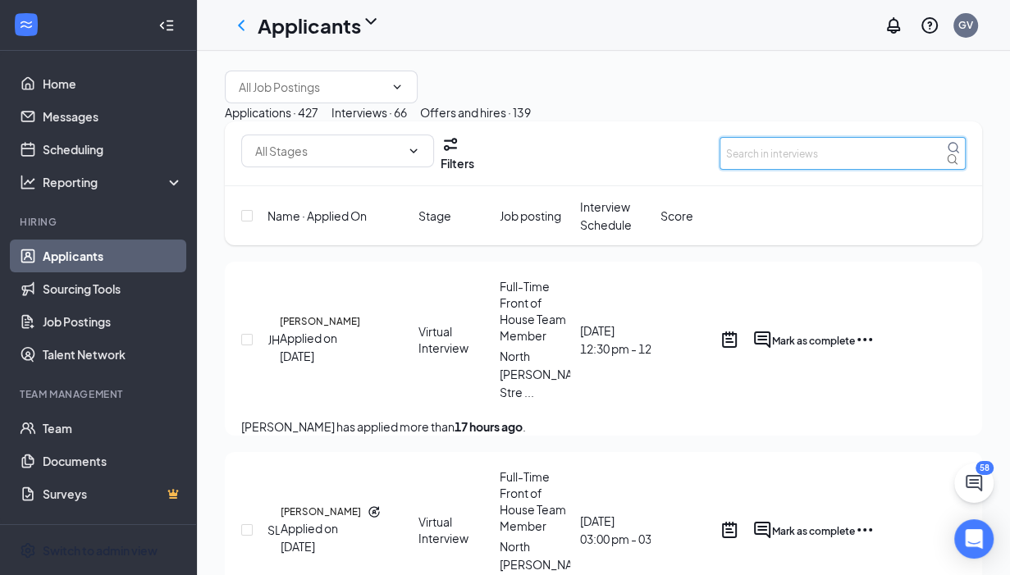
click at [757, 170] on input "text" at bounding box center [842, 153] width 246 height 33
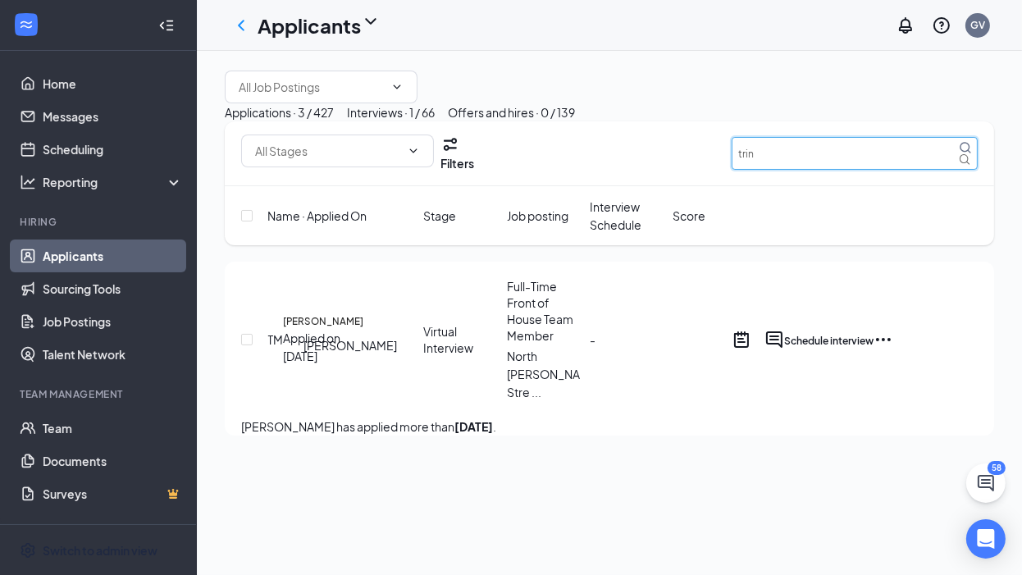
type input "trin"
click at [331, 329] on h5 "[PERSON_NAME]" at bounding box center [323, 321] width 80 height 15
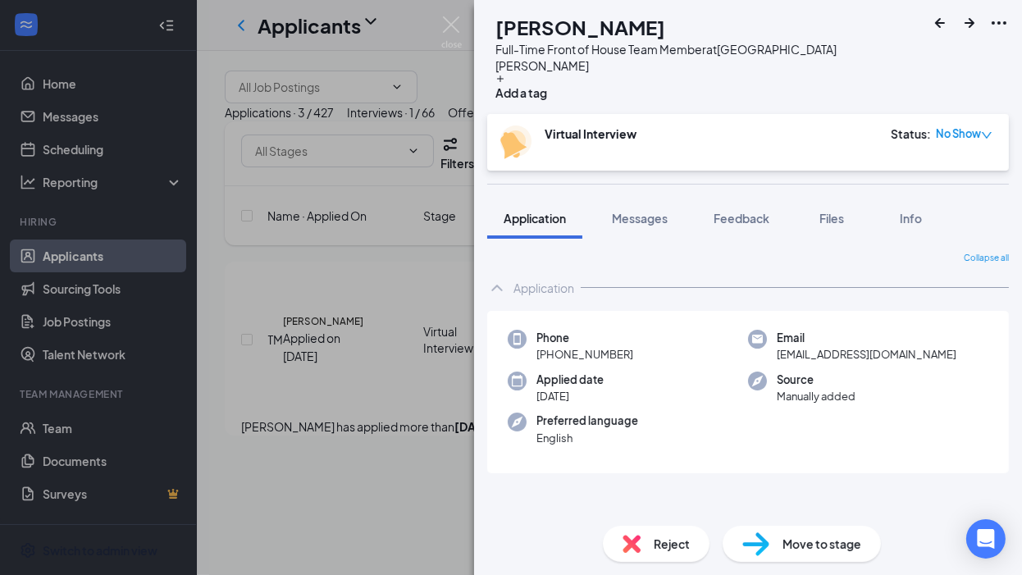
click at [358, 491] on div "TM [PERSON_NAME] Full-Time Front of House Team Member at [GEOGRAPHIC_DATA][PERS…" at bounding box center [511, 287] width 1022 height 575
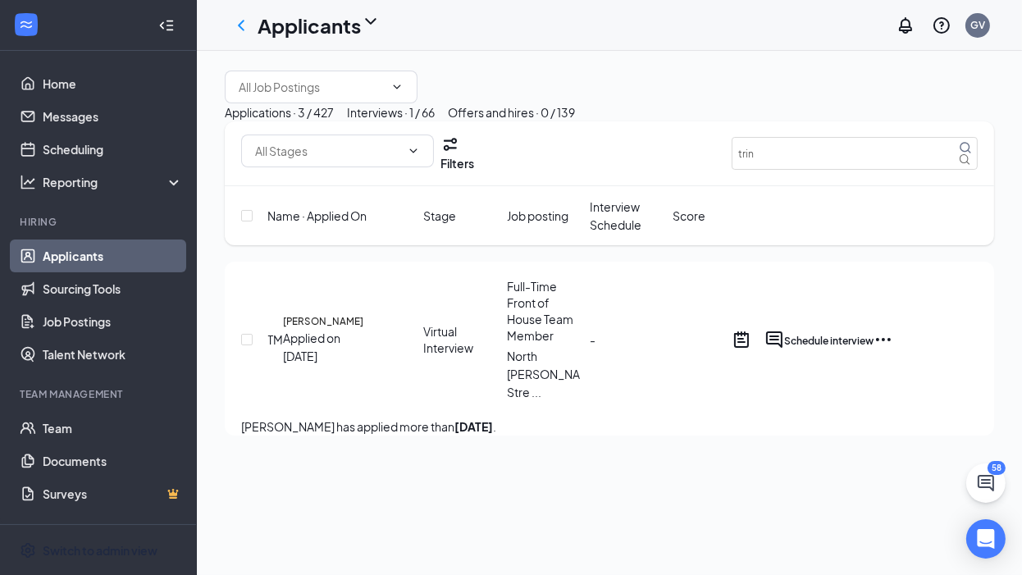
click at [893, 349] on icon "Ellipses" at bounding box center [883, 340] width 20 height 20
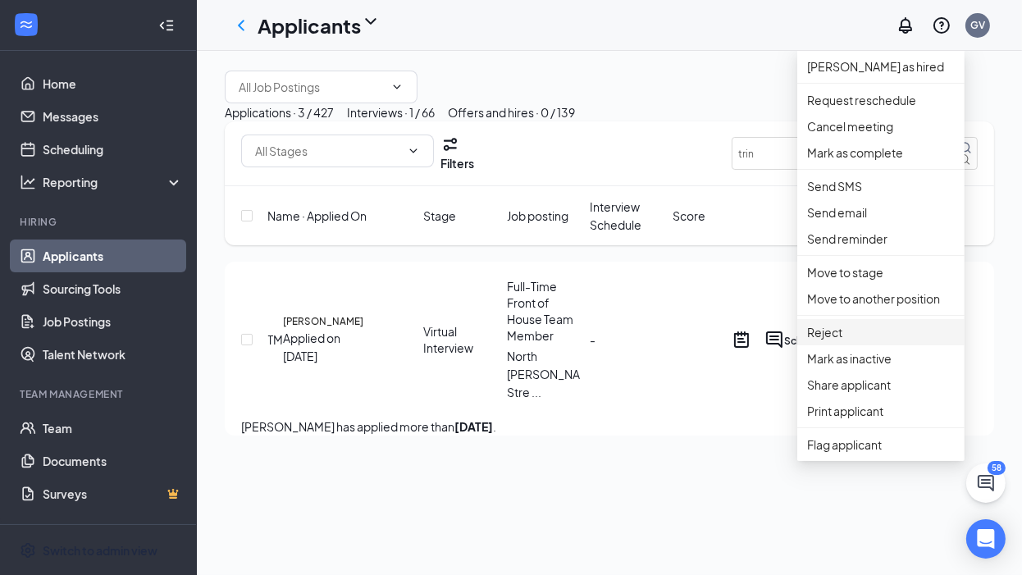
scroll to position [27, 0]
click at [855, 281] on p "Move to stage" at bounding box center [881, 272] width 148 height 18
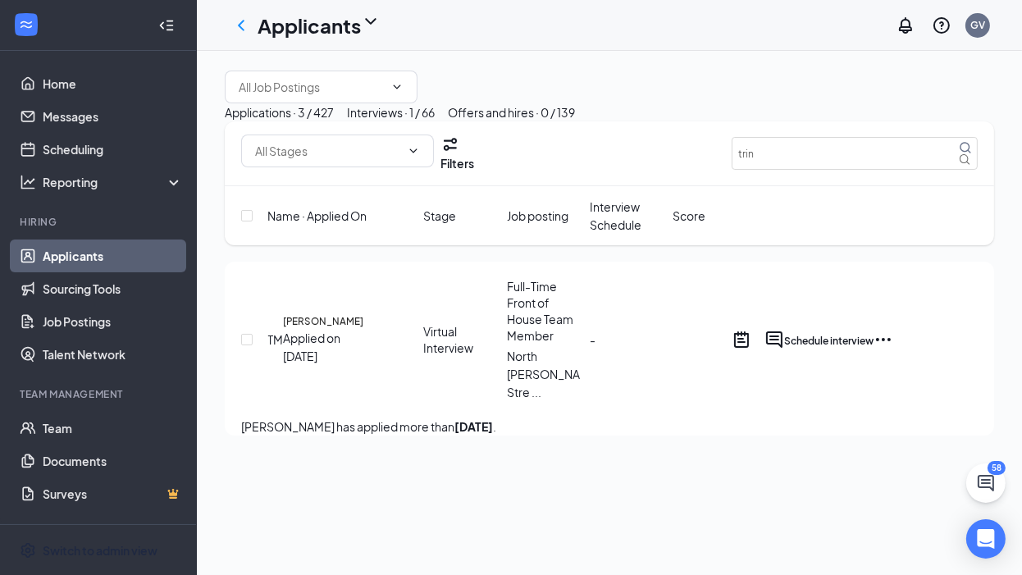
scroll to position [0, 0]
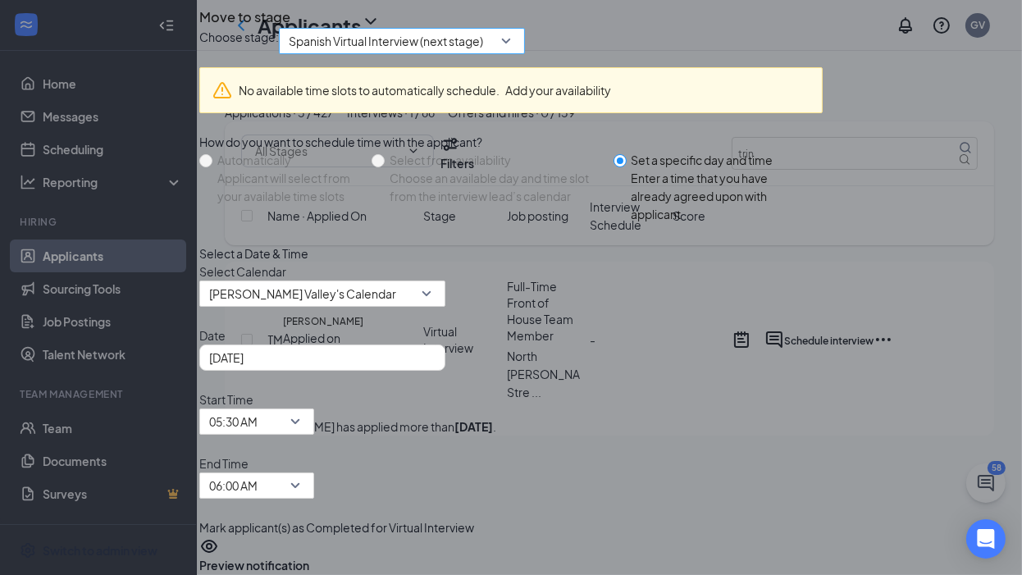
click at [515, 53] on span "Spanish Virtual Interview (next stage)" at bounding box center [402, 41] width 226 height 25
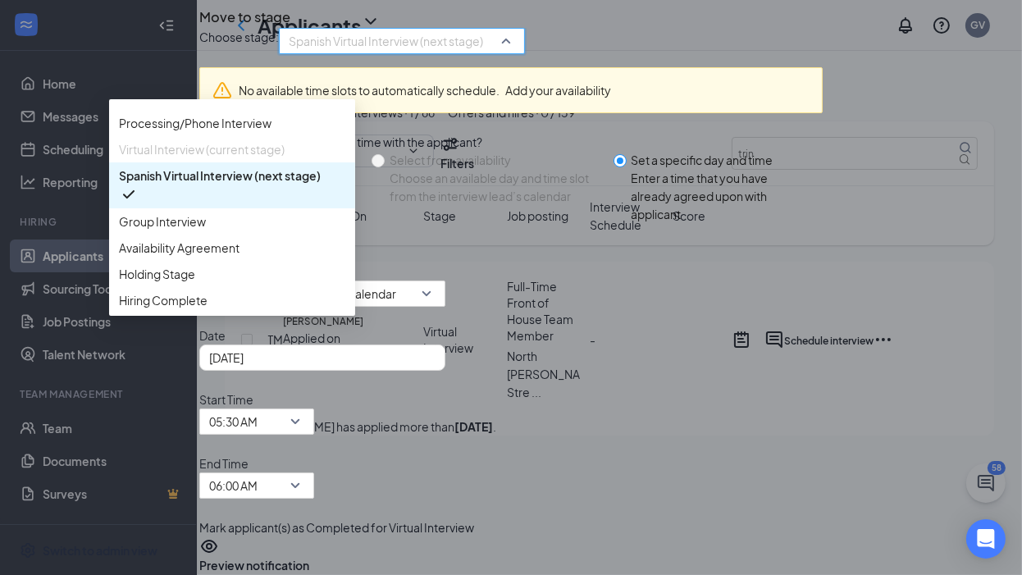
scroll to position [56, 0]
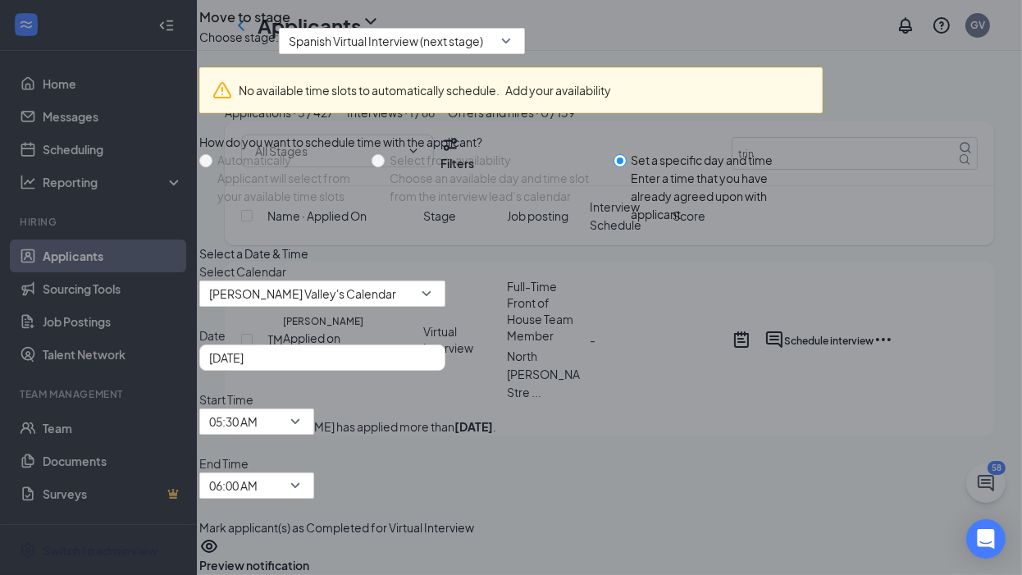
click at [622, 54] on div "Choose stage: Spanish Virtual Interview (next stage) 4047456 4050095 3961198 Ap…" at bounding box center [510, 41] width 623 height 26
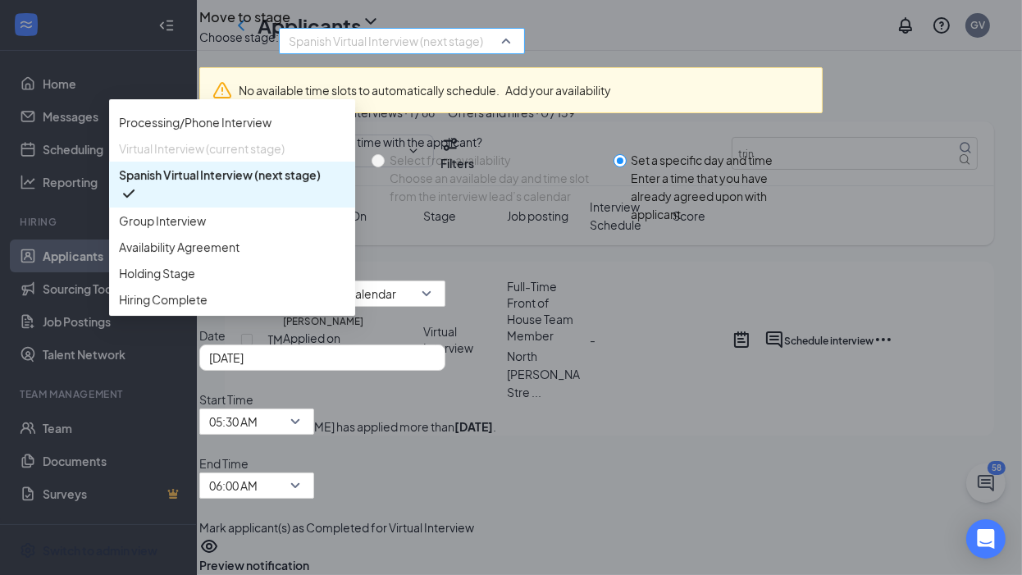
click at [476, 53] on span "Spanish Virtual Interview (next stage)" at bounding box center [386, 41] width 194 height 25
click at [271, 131] on span "Processing/Phone Interview" at bounding box center [195, 122] width 153 height 18
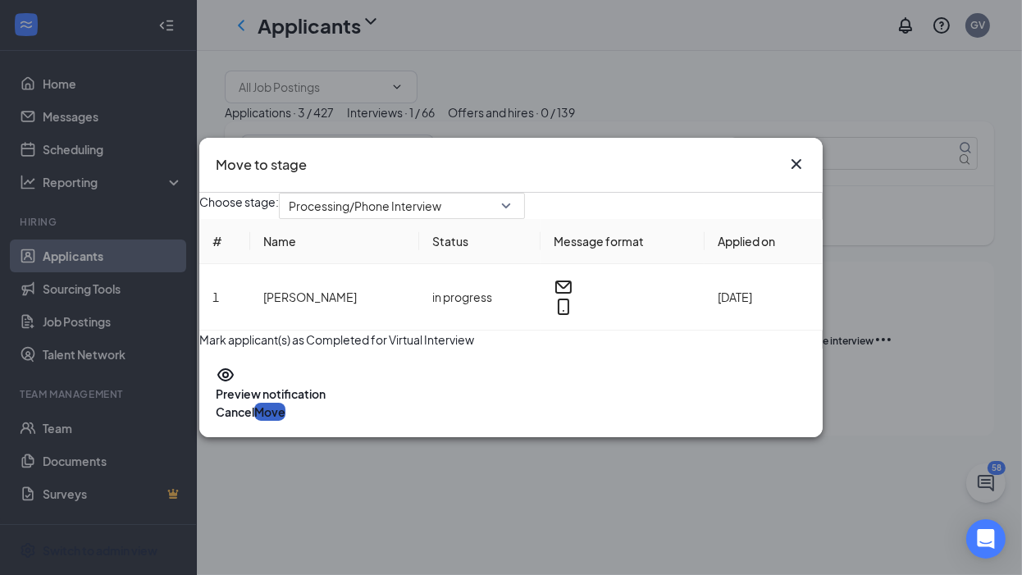
click at [285, 421] on button "Move" at bounding box center [269, 412] width 31 height 18
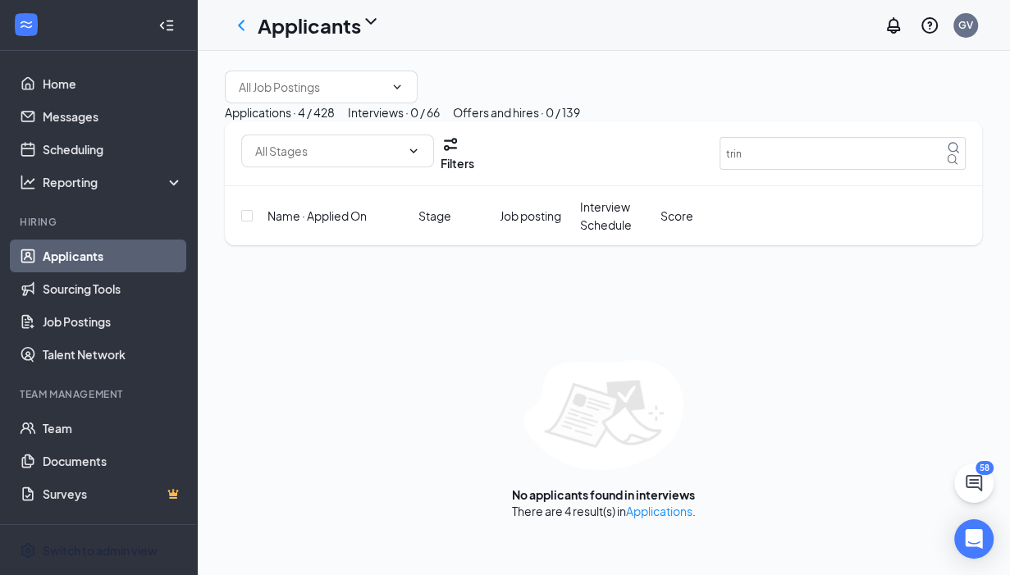
click at [307, 121] on div "Applications · 4 / 428" at bounding box center [280, 112] width 110 height 18
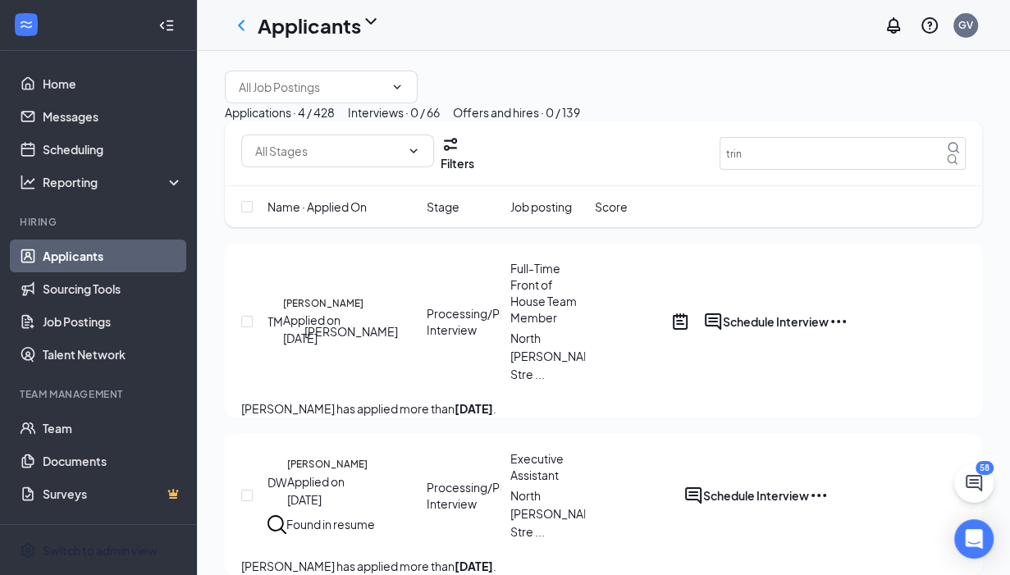
click at [329, 311] on h5 "[PERSON_NAME]" at bounding box center [323, 303] width 80 height 15
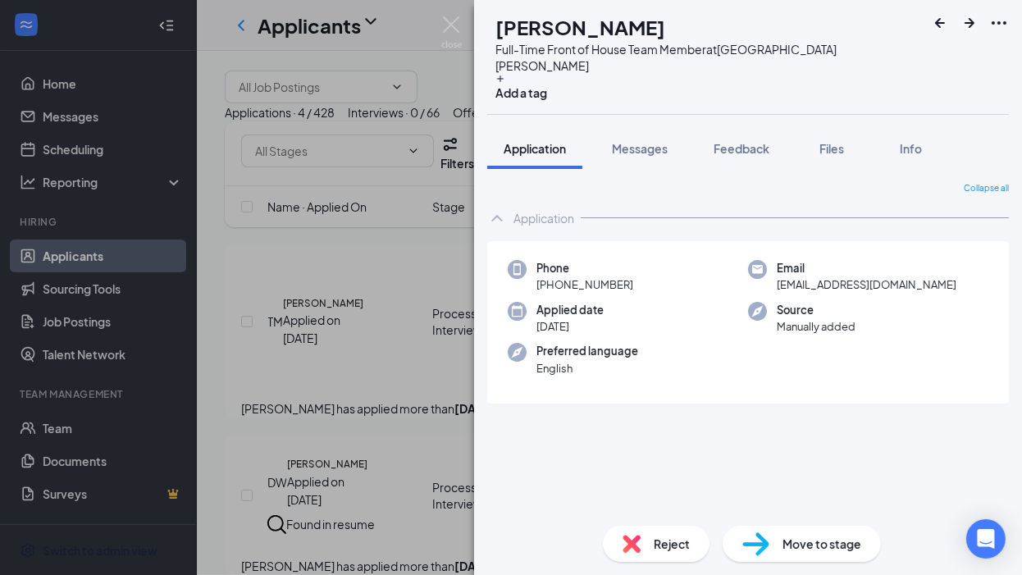
click at [813, 554] on div "Move to stage" at bounding box center [802, 544] width 158 height 36
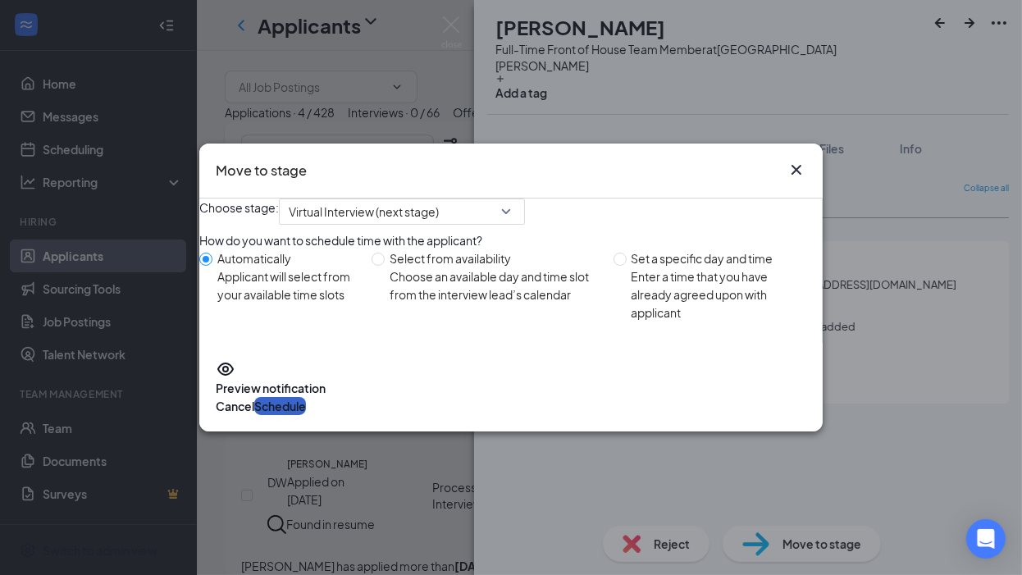
click at [306, 411] on button "Schedule" at bounding box center [280, 406] width 52 height 18
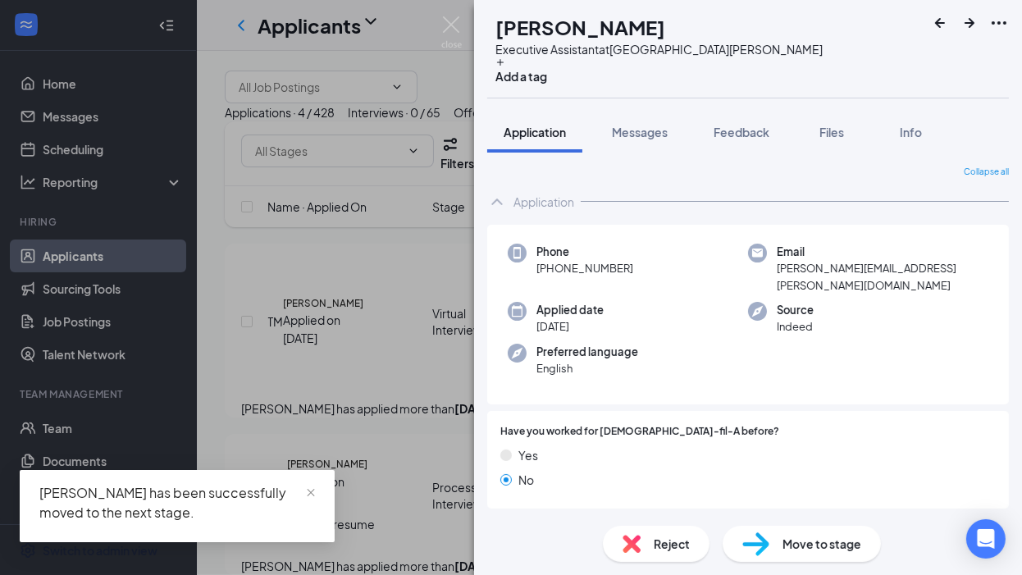
click at [214, 62] on div "DW [PERSON_NAME] Executive Assistant at [GEOGRAPHIC_DATA][PERSON_NAME] Add a ta…" at bounding box center [511, 287] width 1022 height 575
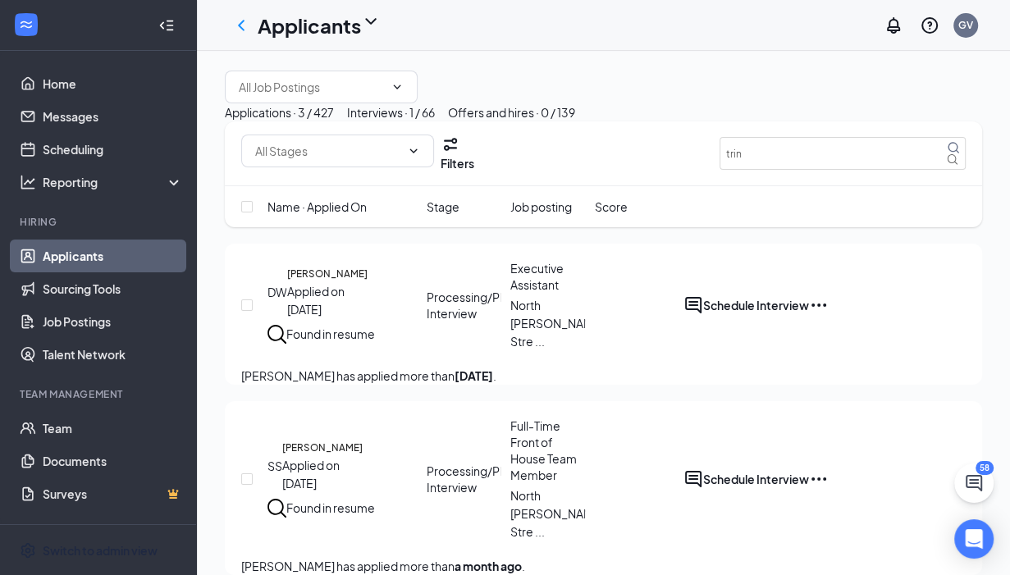
click at [435, 121] on div "Interviews · 1 / 66" at bounding box center [391, 112] width 88 height 18
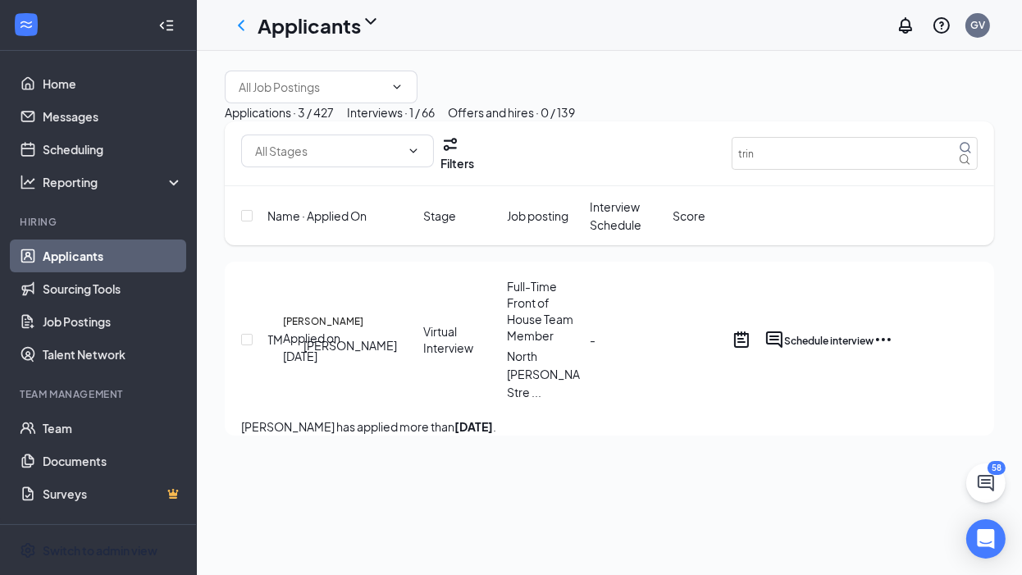
click at [321, 329] on h5 "[PERSON_NAME]" at bounding box center [323, 321] width 80 height 15
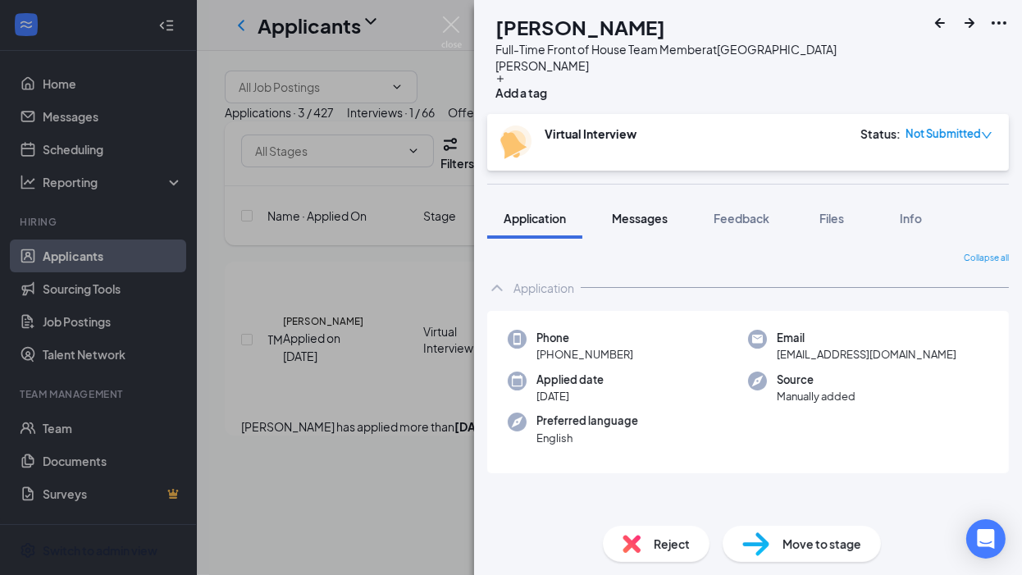
click at [625, 211] on span "Messages" at bounding box center [640, 218] width 56 height 15
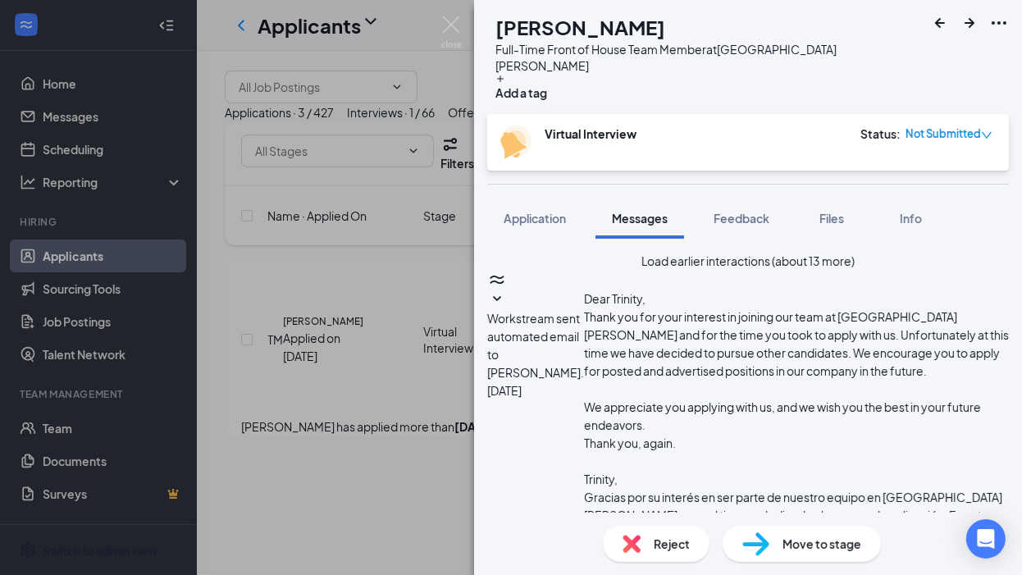
scroll to position [708, 0]
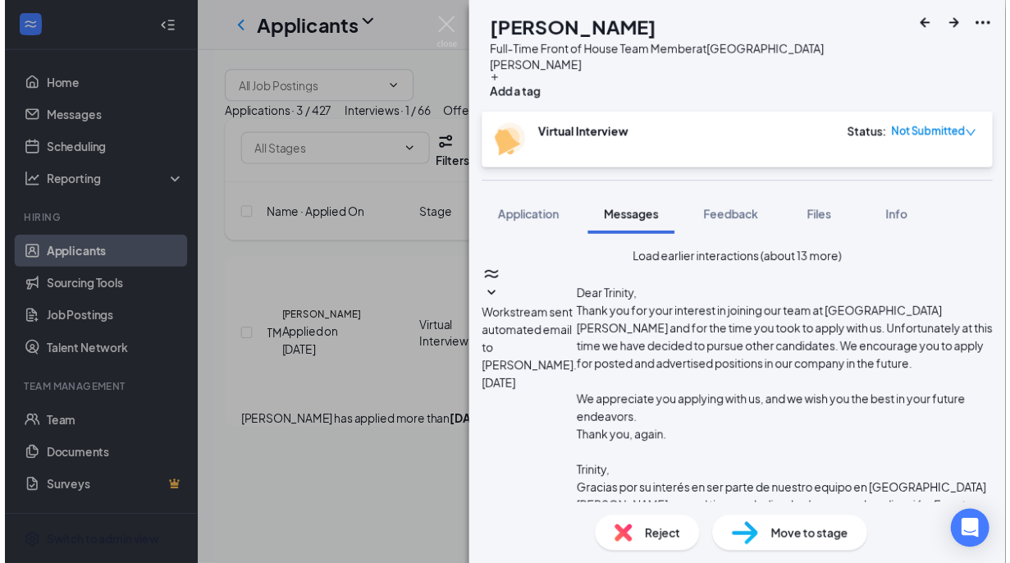
scroll to position [880, 0]
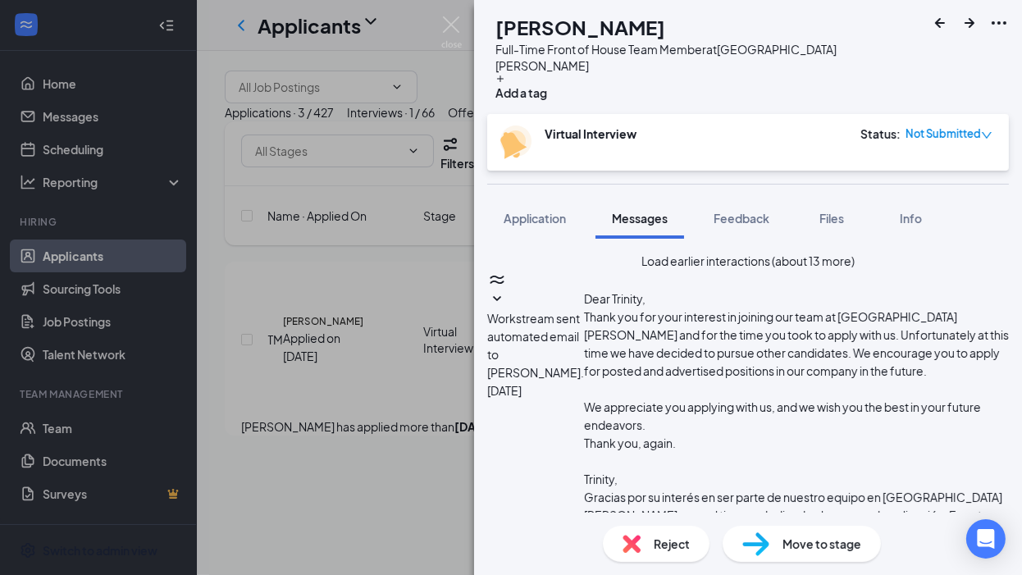
click at [367, 495] on div "TM [PERSON_NAME] Full-Time Front of House Team Member at [GEOGRAPHIC_DATA][PERS…" at bounding box center [511, 287] width 1022 height 575
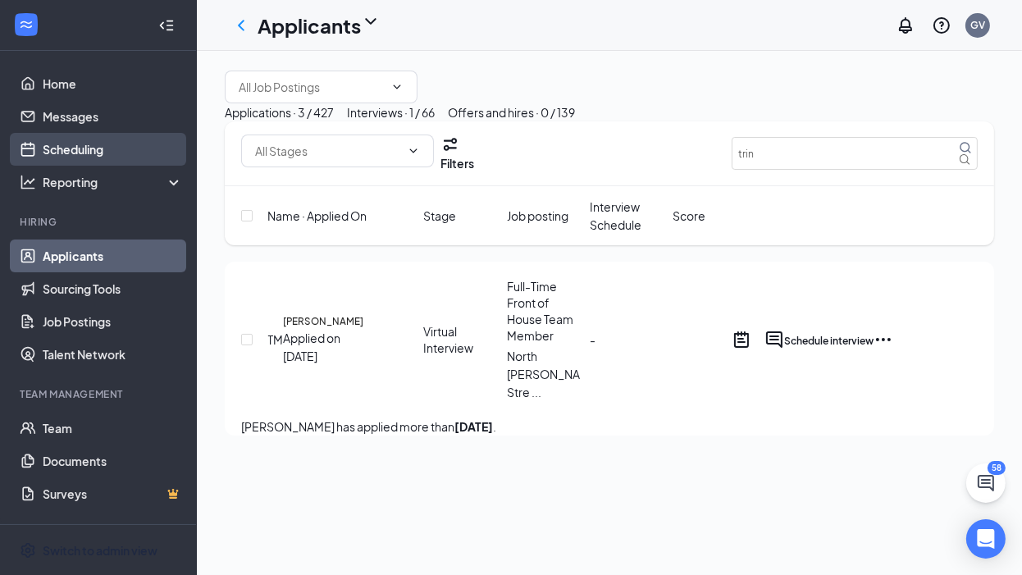
click at [68, 147] on link "Scheduling" at bounding box center [113, 149] width 140 height 33
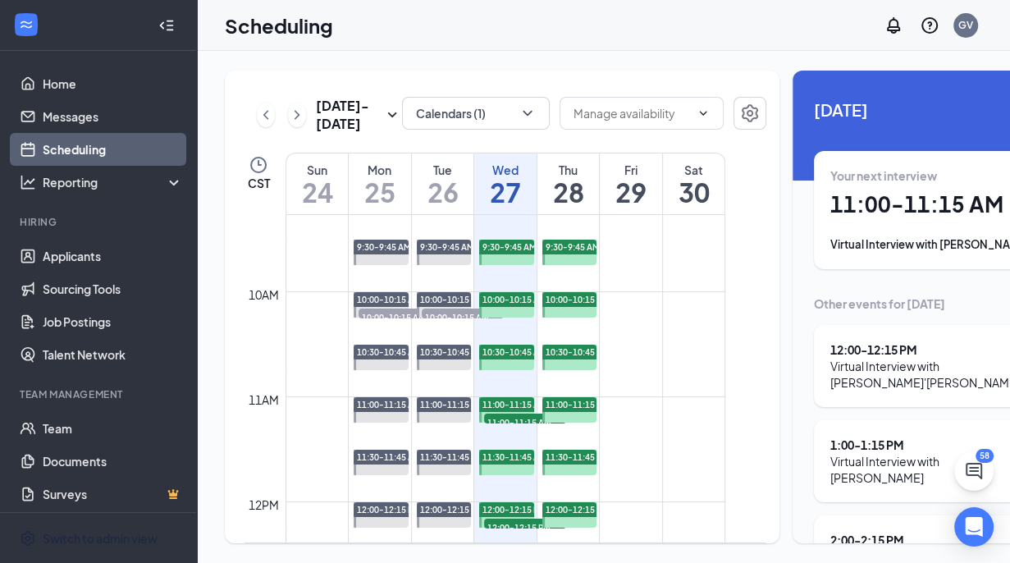
scroll to position [25, 0]
click at [48, 133] on link "Scheduling" at bounding box center [113, 149] width 140 height 33
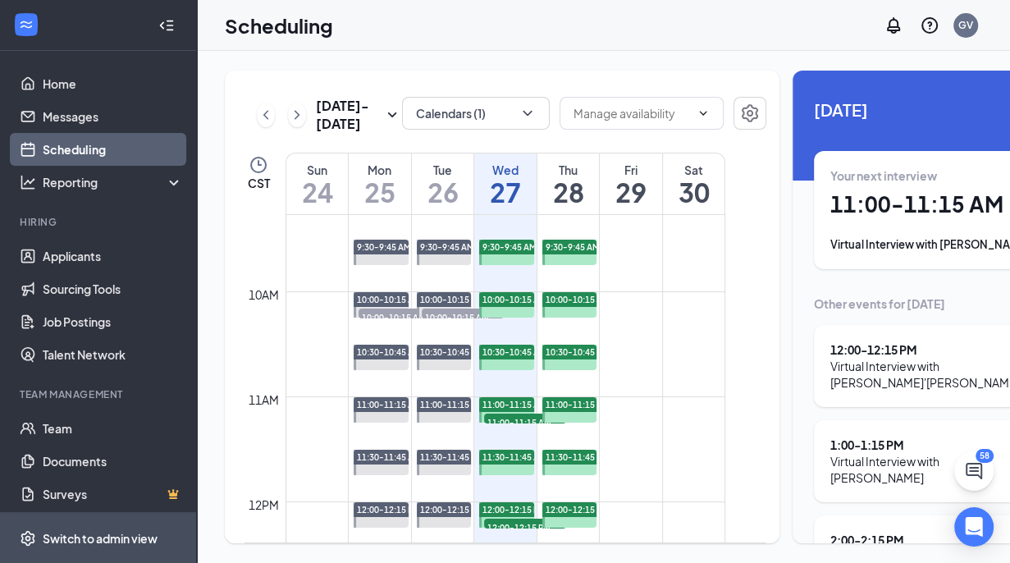
click at [144, 541] on div "Switch to admin view" at bounding box center [100, 538] width 115 height 16
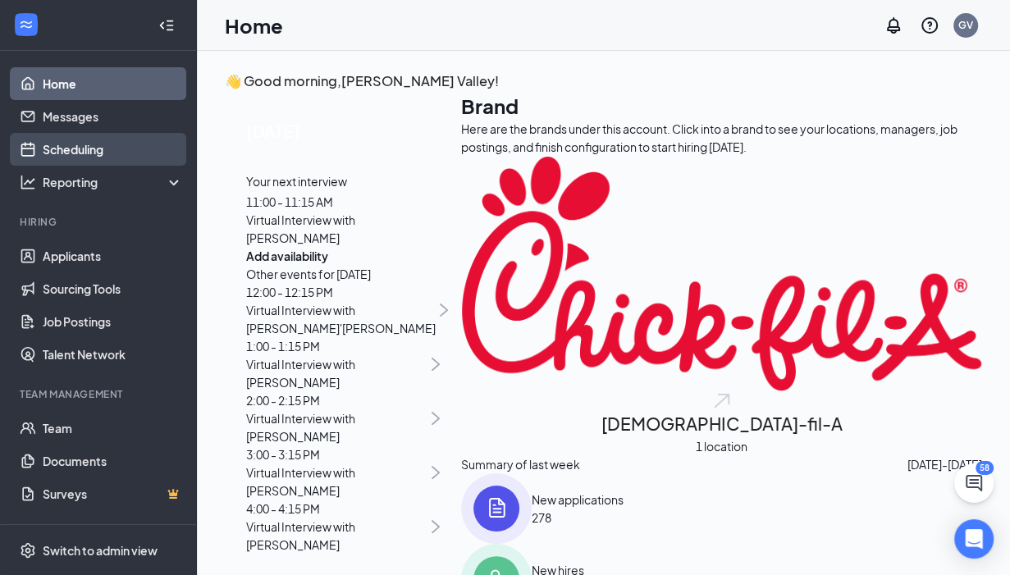
drag, startPoint x: 76, startPoint y: 153, endPoint x: 57, endPoint y: 150, distance: 19.0
click at [57, 150] on link "Scheduling" at bounding box center [113, 149] width 140 height 33
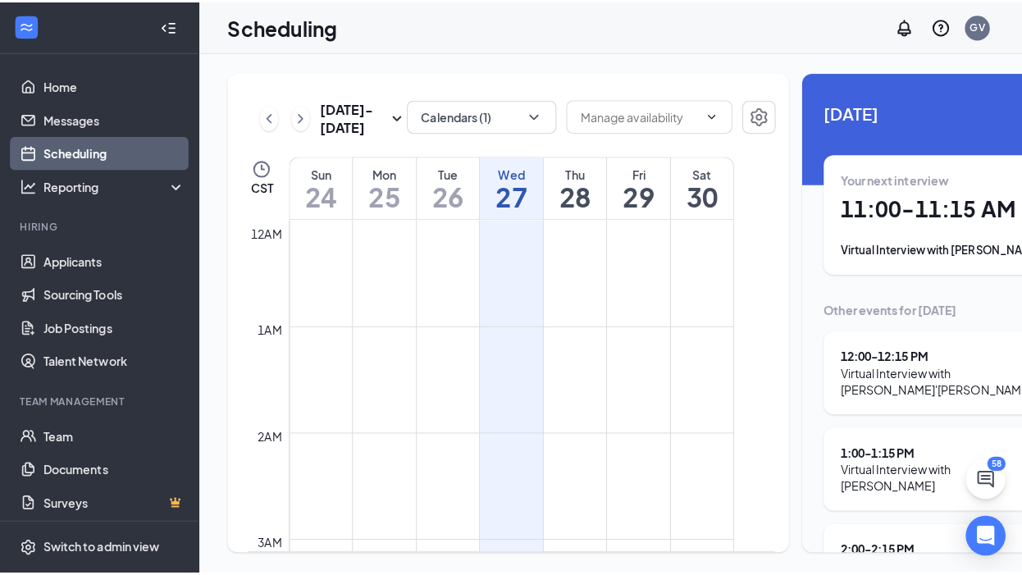
scroll to position [806, 0]
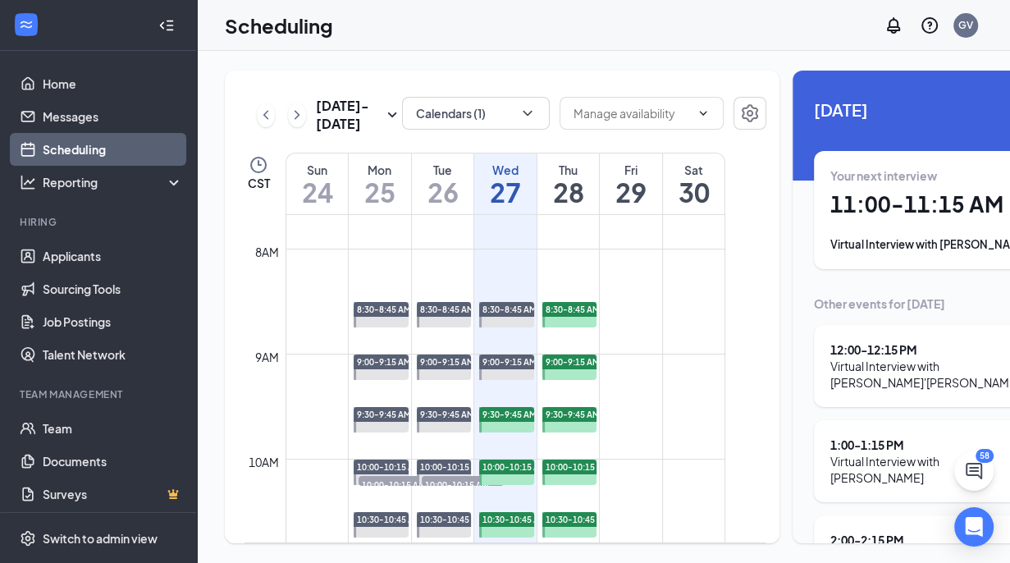
click at [830, 242] on div "Virtual Interview with [PERSON_NAME]" at bounding box center [943, 244] width 226 height 16
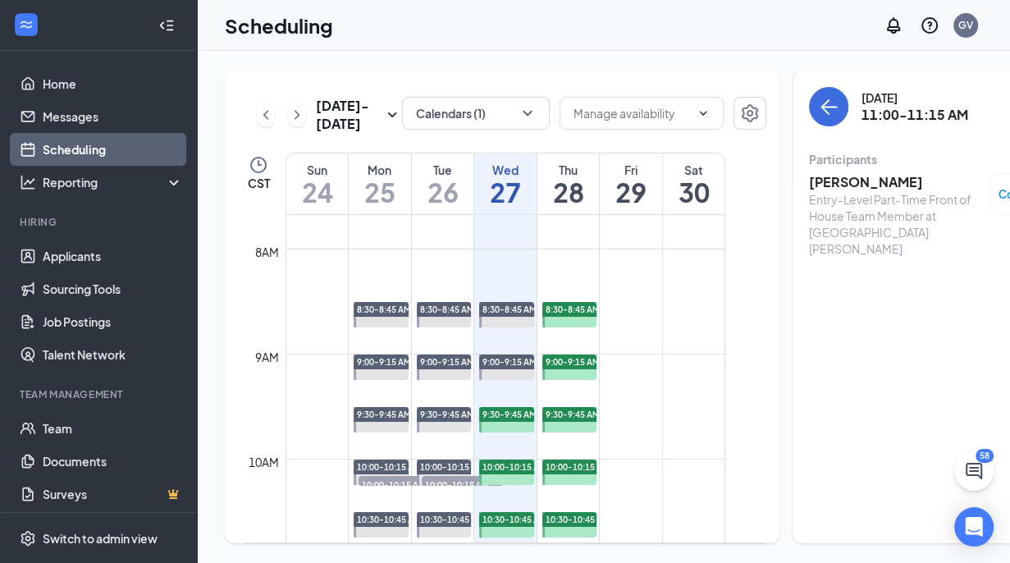
click at [809, 181] on h3 "[PERSON_NAME]" at bounding box center [895, 182] width 172 height 18
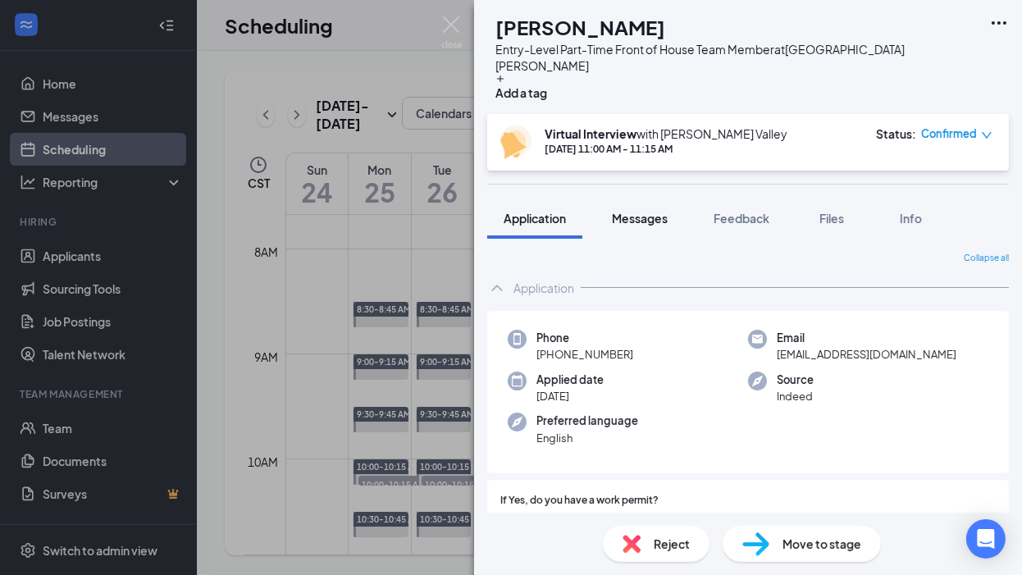
click at [634, 211] on span "Messages" at bounding box center [640, 218] width 56 height 15
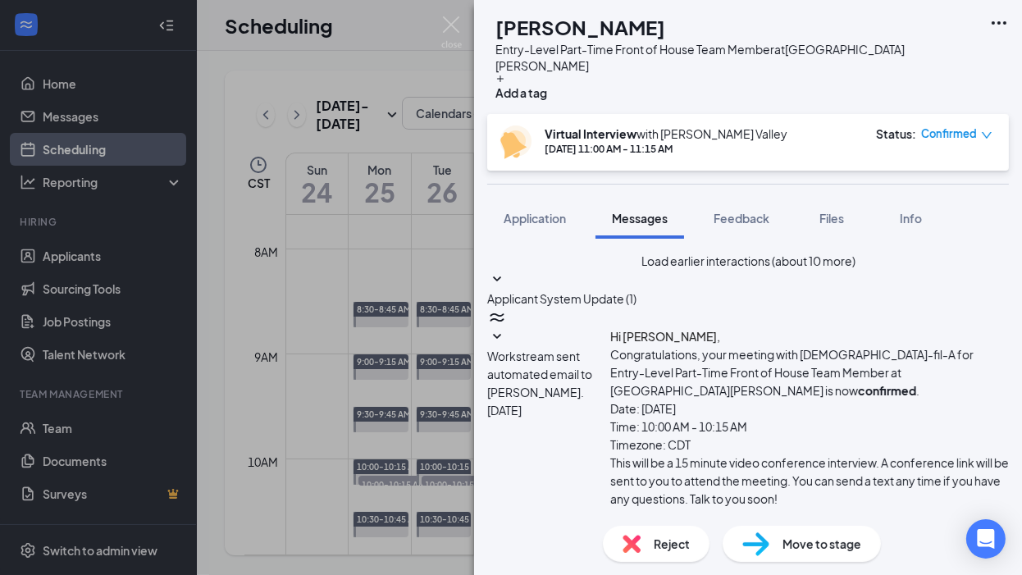
scroll to position [1090, 0]
drag, startPoint x: 963, startPoint y: 294, endPoint x: 992, endPoint y: 306, distance: 30.9
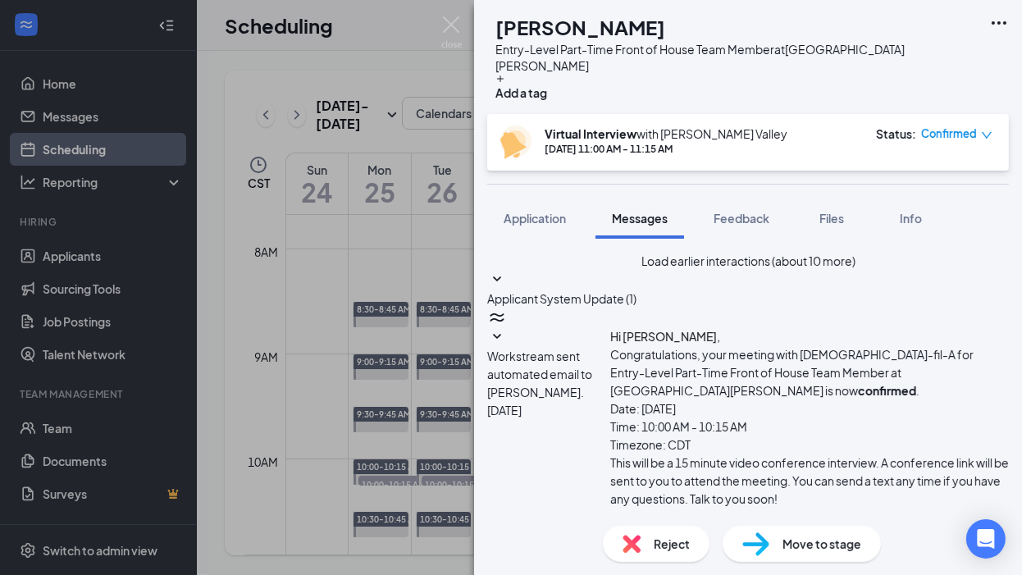
scroll to position [1001, 0]
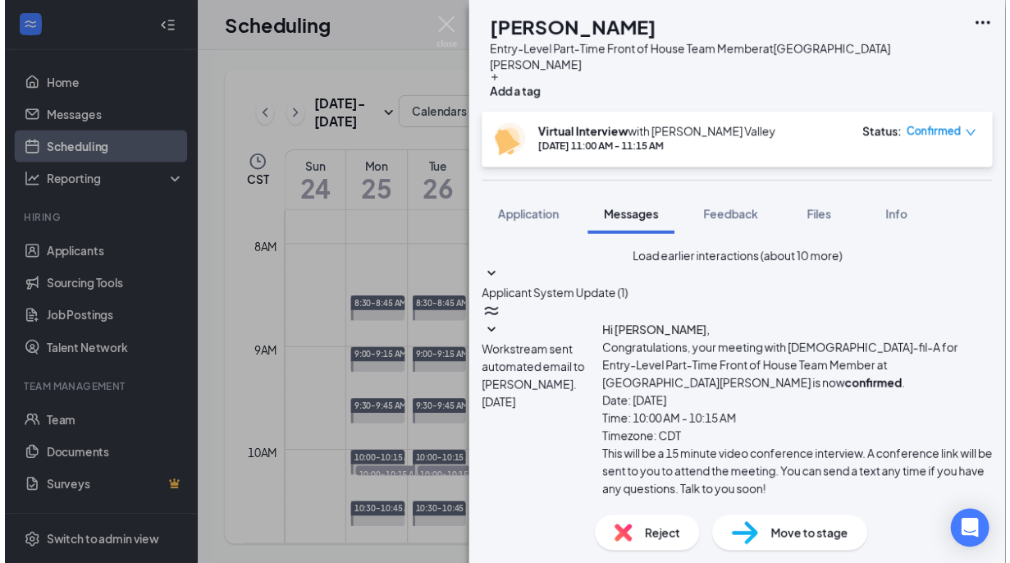
scroll to position [1461, 0]
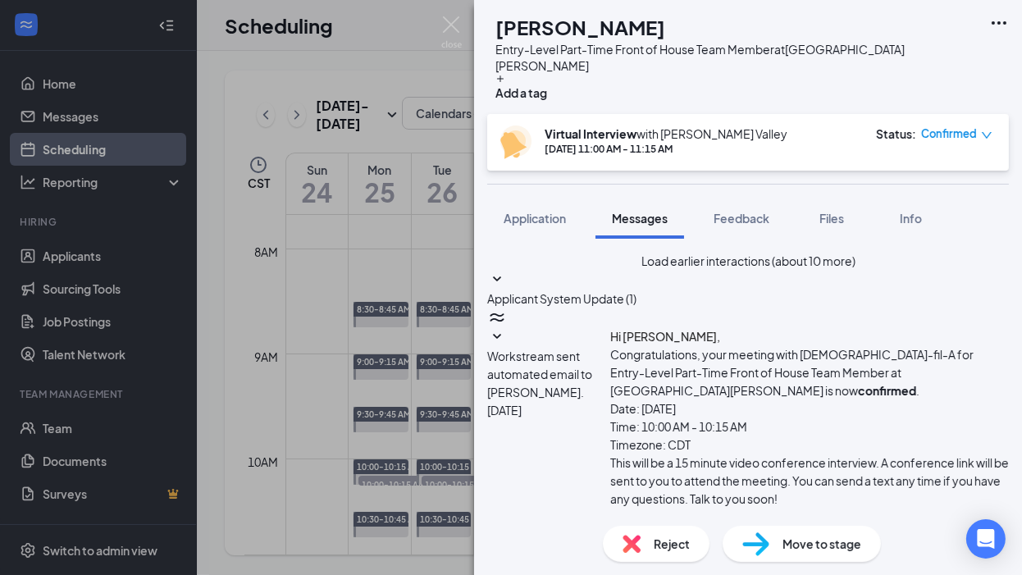
click at [418, 303] on div "GG [PERSON_NAME] Entry-Level Part-Time Front of House Team Member at [GEOGRAPHI…" at bounding box center [511, 287] width 1022 height 575
click at [422, 300] on div "GG [PERSON_NAME] Entry-Level Part-Time Front of House Team Member at [GEOGRAPHI…" at bounding box center [511, 287] width 1022 height 575
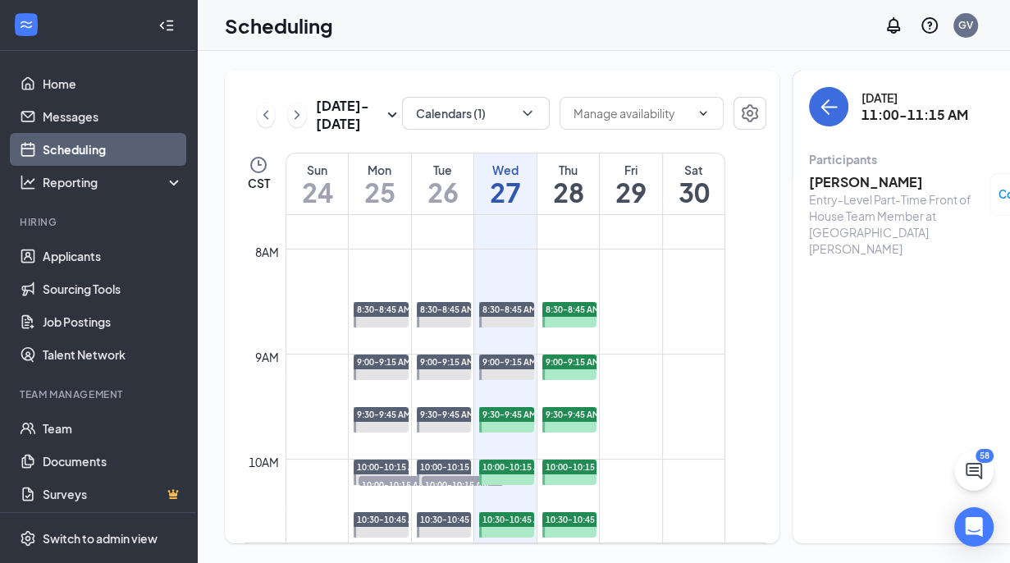
click at [422, 275] on td at bounding box center [505, 262] width 440 height 26
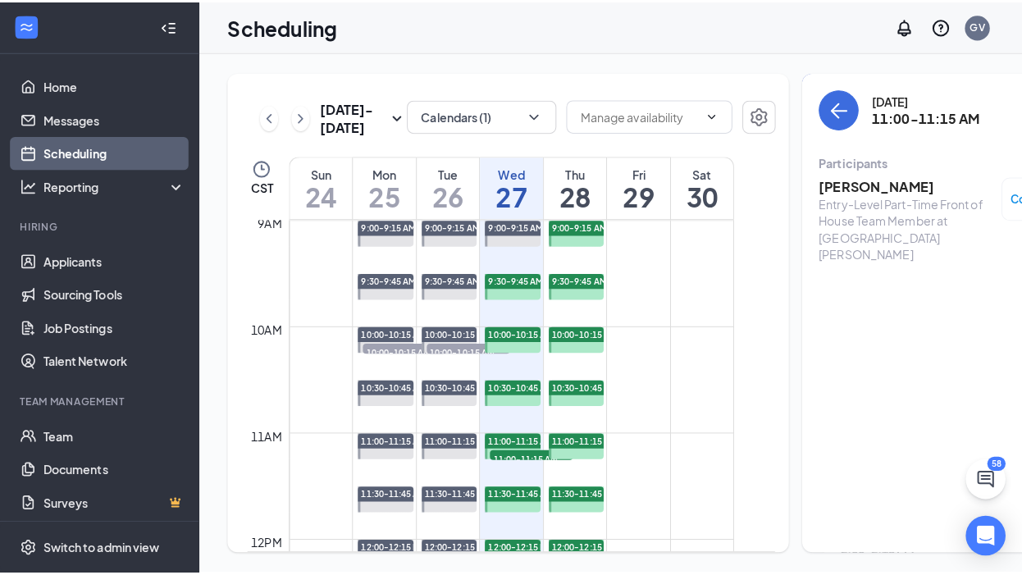
scroll to position [928, 0]
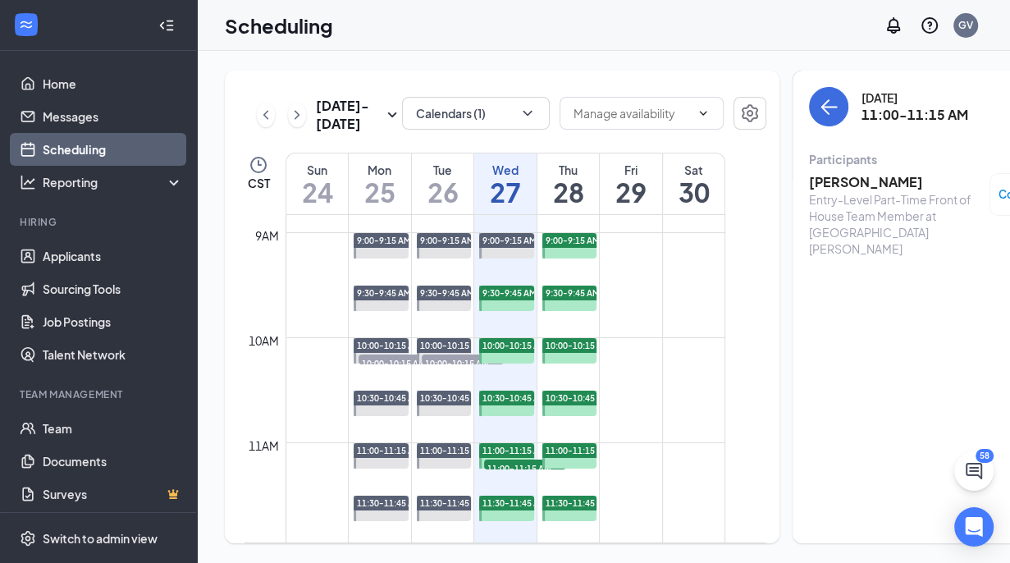
click at [520, 476] on span "11:00-11:15 AM" at bounding box center [525, 467] width 82 height 16
click at [809, 184] on h3 "[PERSON_NAME]" at bounding box center [895, 182] width 172 height 18
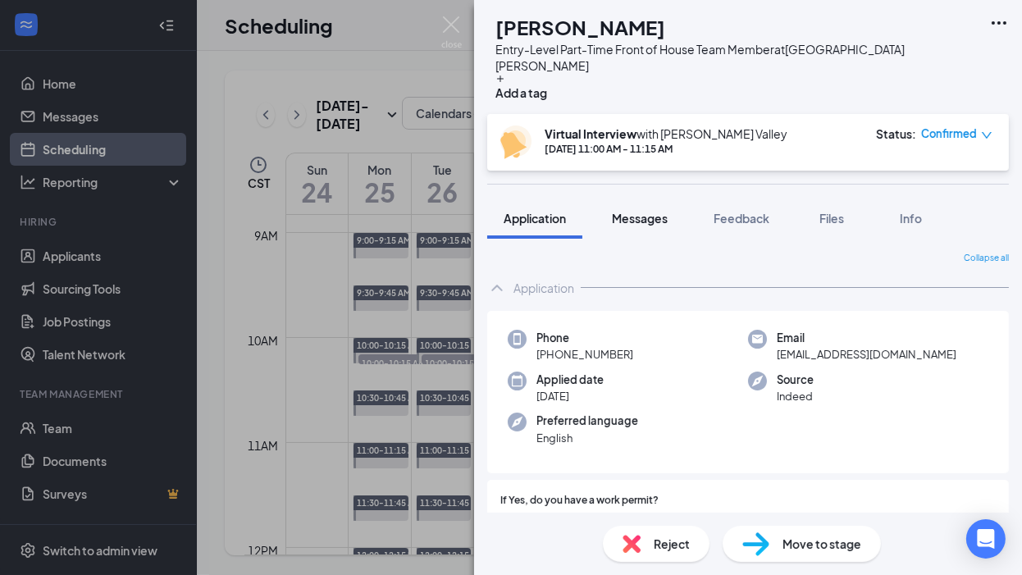
click at [642, 211] on span "Messages" at bounding box center [640, 218] width 56 height 15
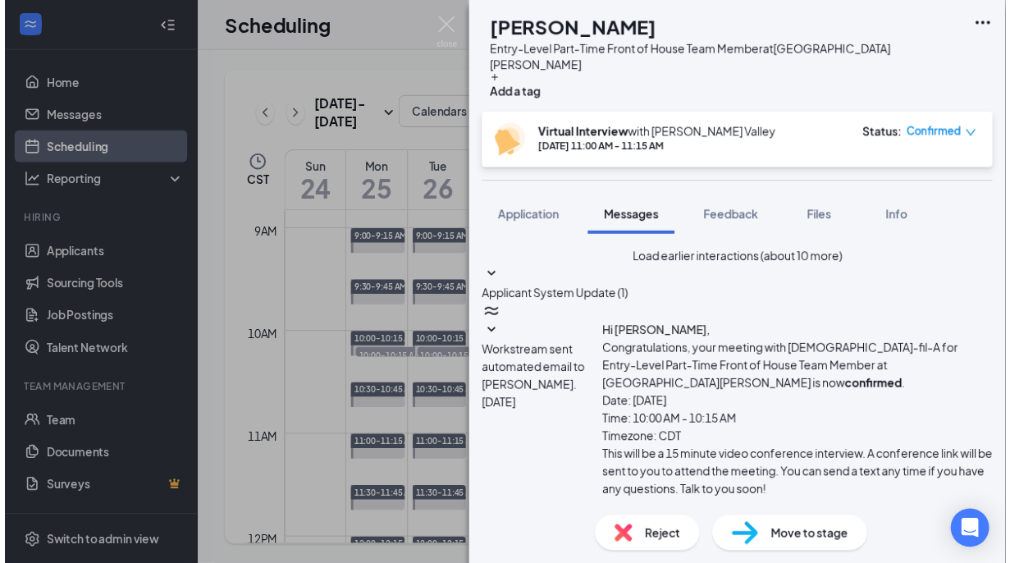
scroll to position [634, 0]
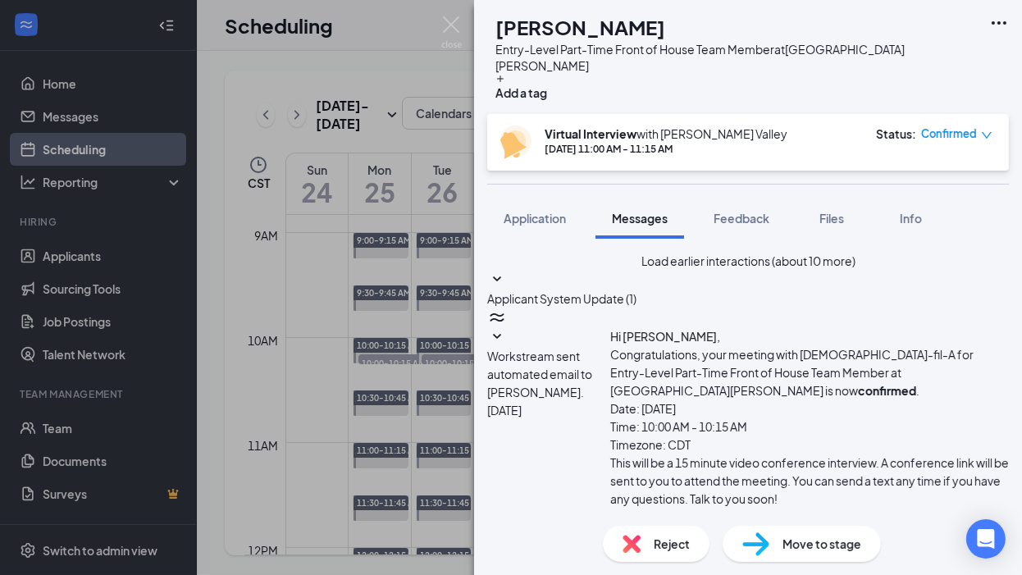
click at [259, 331] on div "GG [PERSON_NAME] Entry-Level Part-Time Front of House Team Member at [GEOGRAPHI…" at bounding box center [511, 287] width 1022 height 575
